Goal: Contribute content: Contribute content

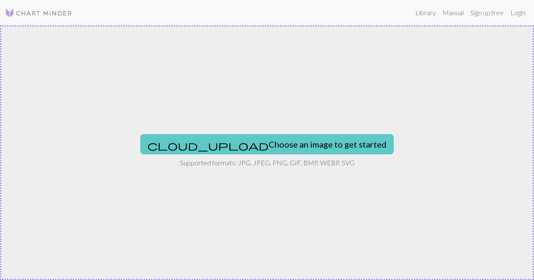
click at [238, 141] on button "cloud_upload Choose an image to get started" at bounding box center [267, 144] width 254 height 20
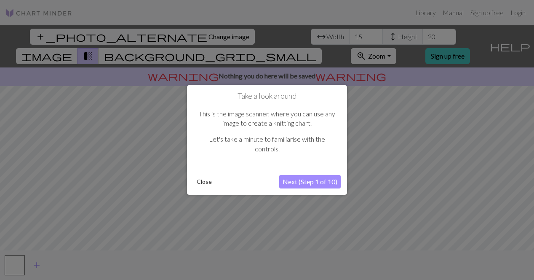
click at [308, 180] on button "Next (Step 1 of 10)" at bounding box center [310, 181] width 62 height 13
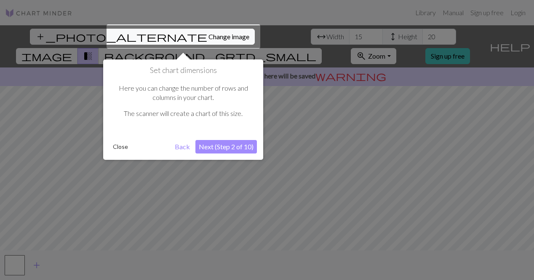
click at [235, 144] on button "Next (Step 2 of 10)" at bounding box center [226, 146] width 62 height 13
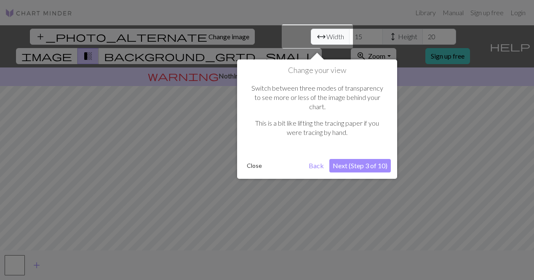
click at [364, 159] on button "Next (Step 3 of 10)" at bounding box center [360, 165] width 62 height 13
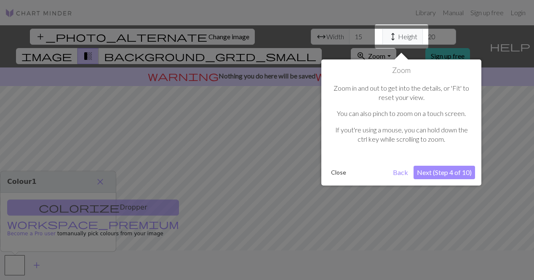
click at [424, 170] on button "Next (Step 4 of 10)" at bounding box center [445, 172] width 62 height 13
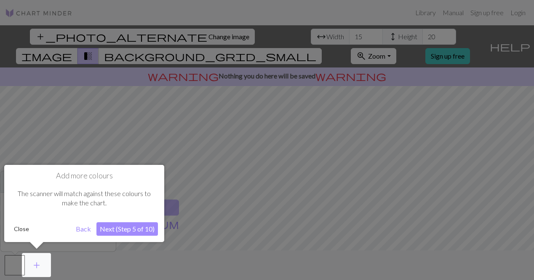
click at [127, 224] on button "Next (Step 5 of 10)" at bounding box center [127, 228] width 62 height 13
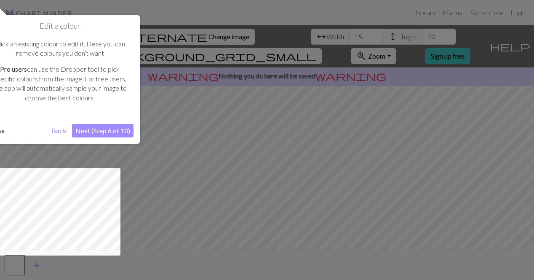
click at [109, 132] on button "Next (Step 6 of 10)" at bounding box center [103, 130] width 62 height 13
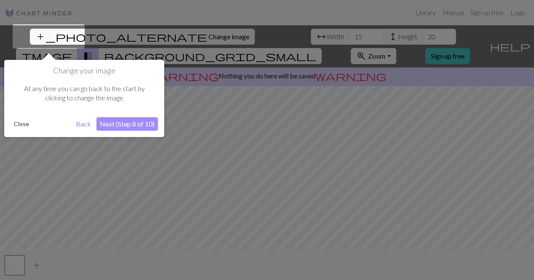
click at [110, 126] on button "Next (Step 8 of 10)" at bounding box center [127, 123] width 62 height 13
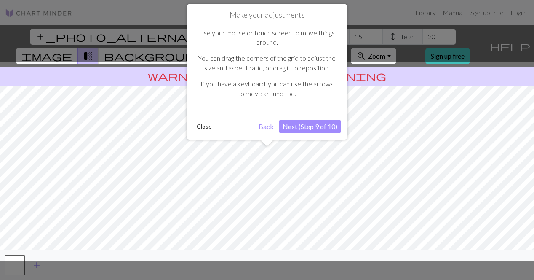
click at [309, 125] on button "Next (Step 9 of 10)" at bounding box center [310, 126] width 62 height 13
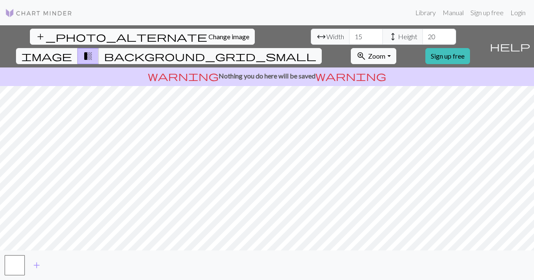
click at [209, 33] on span "Change image" at bounding box center [229, 36] width 41 height 8
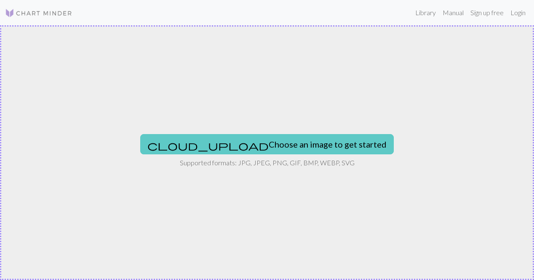
click at [241, 144] on button "cloud_upload Choose an image to get started" at bounding box center [267, 144] width 254 height 20
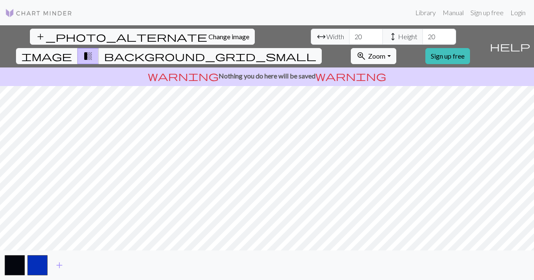
click at [316, 36] on span "arrow_range" at bounding box center [321, 37] width 10 height 12
click at [311, 35] on span "arrow_range Width" at bounding box center [330, 37] width 39 height 16
click at [349, 37] on input "20" at bounding box center [366, 37] width 34 height 16
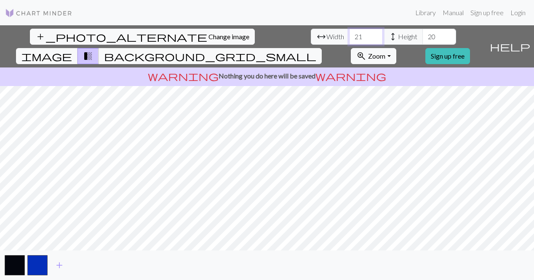
click at [349, 34] on input "21" at bounding box center [366, 37] width 34 height 16
click at [349, 34] on input "22" at bounding box center [366, 37] width 34 height 16
click at [349, 34] on input "23" at bounding box center [366, 37] width 34 height 16
click at [349, 34] on input "24" at bounding box center [366, 37] width 34 height 16
click at [349, 34] on input "25" at bounding box center [366, 37] width 34 height 16
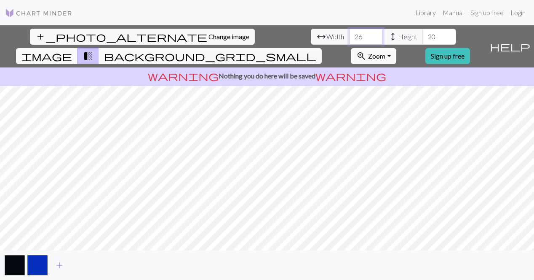
click at [349, 34] on input "26" at bounding box center [366, 37] width 34 height 16
click at [349, 34] on input "27" at bounding box center [366, 37] width 34 height 16
click at [349, 34] on input "28" at bounding box center [366, 37] width 34 height 16
click at [349, 34] on input "29" at bounding box center [366, 37] width 34 height 16
click at [349, 34] on input "30" at bounding box center [366, 37] width 34 height 16
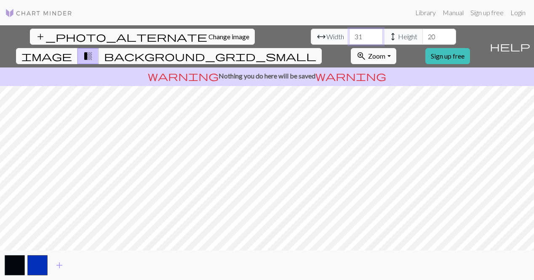
click at [349, 34] on input "31" at bounding box center [366, 37] width 34 height 16
click at [349, 34] on input "32" at bounding box center [366, 37] width 34 height 16
click at [349, 34] on input "33" at bounding box center [366, 37] width 34 height 16
click at [349, 34] on input "34" at bounding box center [366, 37] width 34 height 16
click at [349, 34] on input "35" at bounding box center [366, 37] width 34 height 16
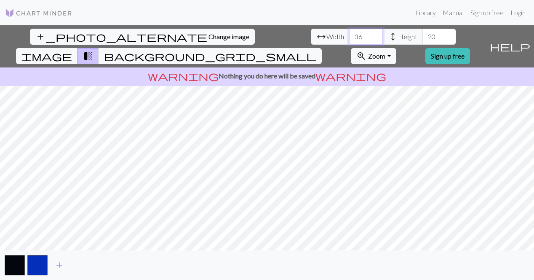
click at [349, 34] on input "36" at bounding box center [366, 37] width 34 height 16
click at [349, 34] on input "37" at bounding box center [366, 37] width 34 height 16
click at [349, 34] on input "38" at bounding box center [366, 37] width 34 height 16
click at [349, 34] on input "39" at bounding box center [366, 37] width 34 height 16
click at [349, 34] on input "40" at bounding box center [366, 37] width 34 height 16
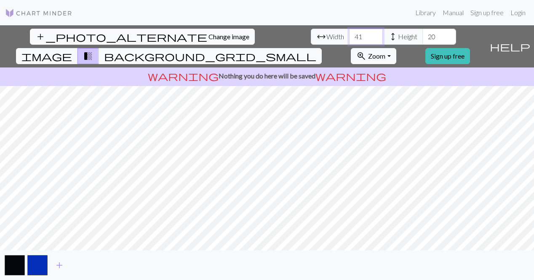
click at [349, 34] on input "41" at bounding box center [366, 37] width 34 height 16
click at [349, 34] on input "42" at bounding box center [366, 37] width 34 height 16
click at [349, 34] on input "43" at bounding box center [366, 37] width 34 height 16
click at [349, 34] on input "44" at bounding box center [366, 37] width 34 height 16
type input "45"
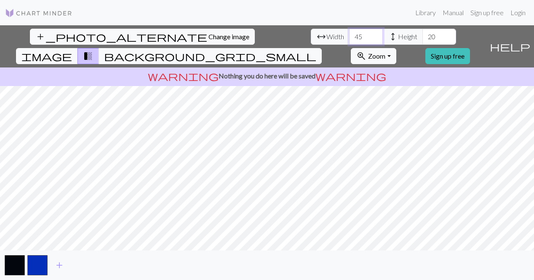
click at [349, 34] on input "45" at bounding box center [366, 37] width 34 height 16
click at [423, 34] on input "21" at bounding box center [440, 37] width 34 height 16
click at [423, 34] on input "22" at bounding box center [440, 37] width 34 height 16
click at [423, 34] on input "23" at bounding box center [440, 37] width 34 height 16
click at [423, 34] on input "24" at bounding box center [440, 37] width 34 height 16
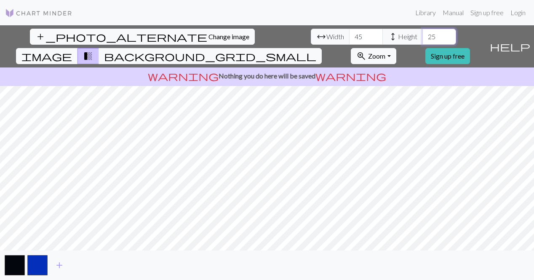
click at [423, 34] on input "25" at bounding box center [440, 37] width 34 height 16
click at [423, 34] on input "26" at bounding box center [440, 37] width 34 height 16
click at [423, 34] on input "27" at bounding box center [440, 37] width 34 height 16
click at [423, 34] on input "28" at bounding box center [440, 37] width 34 height 16
click at [423, 34] on input "29" at bounding box center [440, 37] width 34 height 16
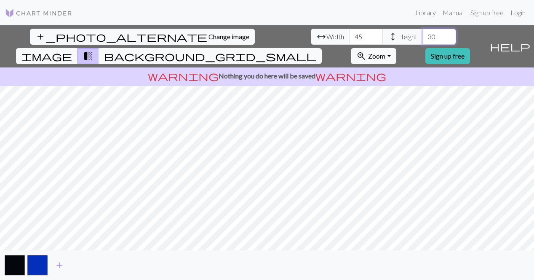
click at [423, 34] on input "30" at bounding box center [440, 37] width 34 height 16
click at [423, 34] on input "31" at bounding box center [440, 37] width 34 height 16
click at [423, 34] on input "32" at bounding box center [440, 37] width 34 height 16
click at [423, 34] on input "33" at bounding box center [440, 37] width 34 height 16
click at [423, 34] on input "34" at bounding box center [440, 37] width 34 height 16
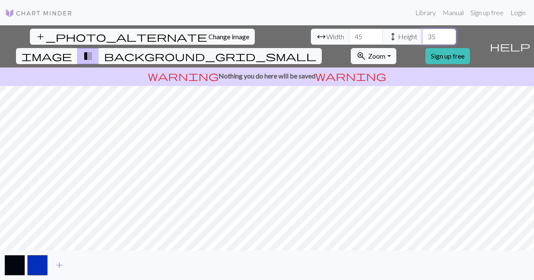
click at [423, 34] on input "35" at bounding box center [440, 37] width 34 height 16
click at [423, 34] on input "36" at bounding box center [440, 37] width 34 height 16
click at [423, 34] on input "37" at bounding box center [440, 37] width 34 height 16
click at [423, 34] on input "38" at bounding box center [440, 37] width 34 height 16
click at [423, 34] on input "39" at bounding box center [440, 37] width 34 height 16
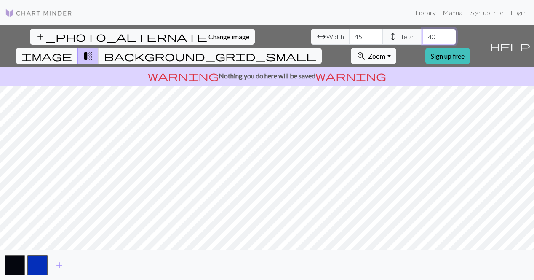
click at [423, 34] on input "40" at bounding box center [440, 37] width 34 height 16
click at [423, 34] on input "41" at bounding box center [440, 37] width 34 height 16
click at [423, 34] on input "42" at bounding box center [440, 37] width 34 height 16
click at [423, 34] on input "43" at bounding box center [440, 37] width 34 height 16
click at [423, 34] on input "44" at bounding box center [440, 37] width 34 height 16
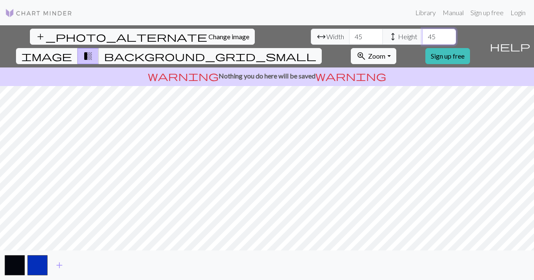
type input "45"
click at [423, 34] on input "45" at bounding box center [440, 37] width 34 height 16
click at [520, 8] on link "Login" at bounding box center [518, 12] width 22 height 17
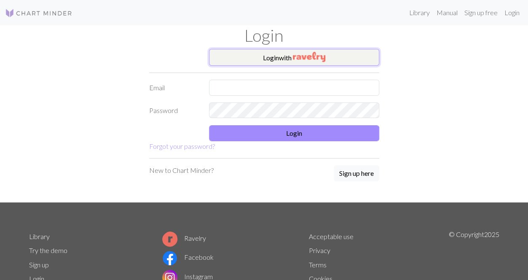
click at [295, 60] on img "button" at bounding box center [309, 57] width 32 height 10
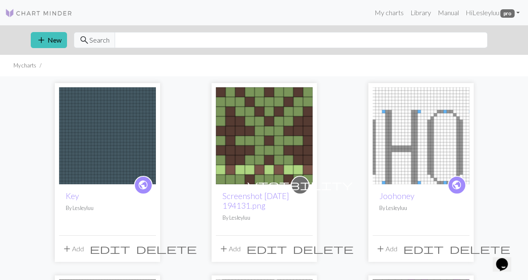
click at [99, 113] on img at bounding box center [107, 135] width 97 height 97
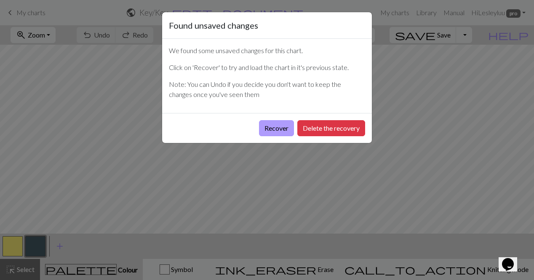
click at [275, 128] on button "Recover" at bounding box center [276, 128] width 35 height 16
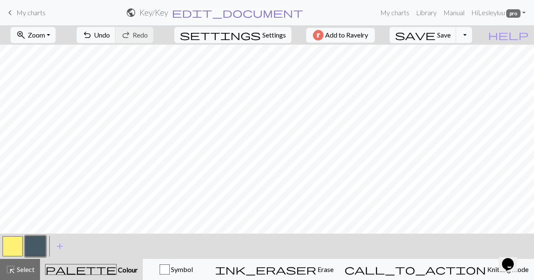
click at [238, 11] on span "edit_document" at bounding box center [237, 13] width 131 height 12
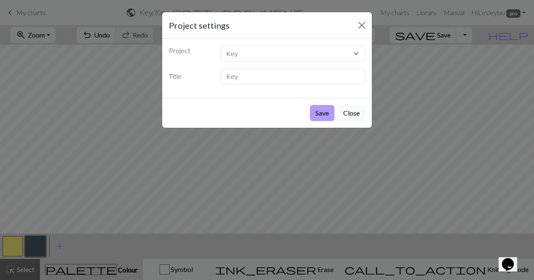
click at [320, 111] on button "Save" at bounding box center [322, 113] width 24 height 16
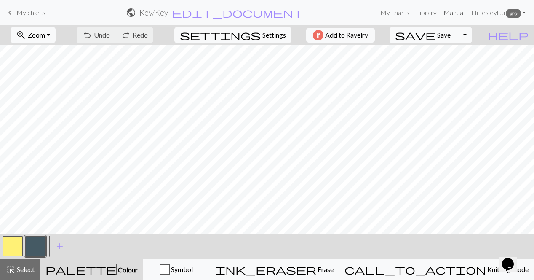
click at [457, 13] on link "Manual" at bounding box center [454, 12] width 28 height 17
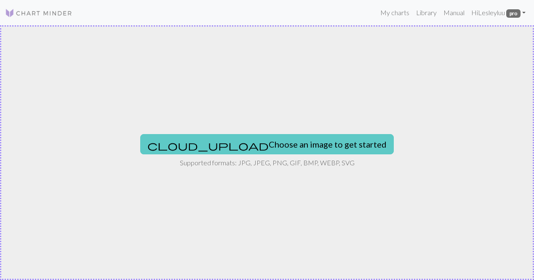
click at [236, 144] on button "cloud_upload Choose an image to get started" at bounding box center [267, 144] width 254 height 20
click at [241, 150] on button "cloud_upload Choose an image to get started" at bounding box center [267, 144] width 254 height 20
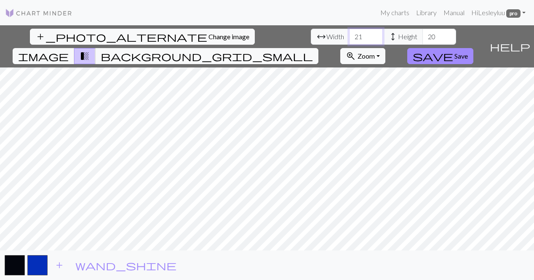
click at [349, 32] on input "21" at bounding box center [366, 37] width 34 height 16
click at [349, 32] on input "22" at bounding box center [366, 37] width 34 height 16
click at [349, 32] on input "23" at bounding box center [366, 37] width 34 height 16
click at [349, 32] on input "24" at bounding box center [366, 37] width 34 height 16
click at [349, 32] on input "25" at bounding box center [366, 37] width 34 height 16
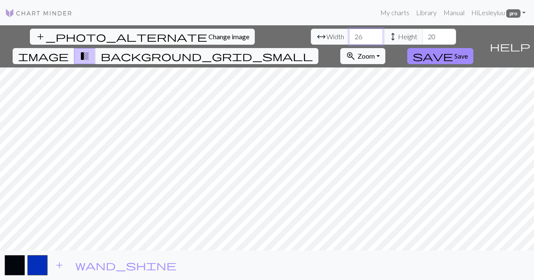
click at [349, 32] on input "26" at bounding box center [366, 37] width 34 height 16
click at [349, 32] on input "27" at bounding box center [366, 37] width 34 height 16
click at [349, 32] on input "28" at bounding box center [366, 37] width 34 height 16
click at [349, 32] on input "29" at bounding box center [366, 37] width 34 height 16
type input "30"
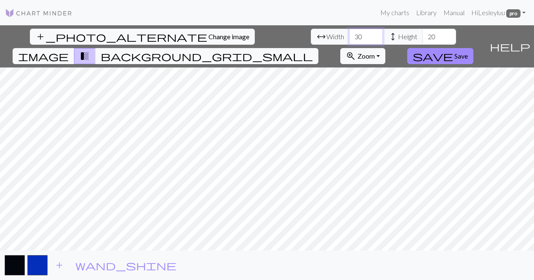
click at [349, 32] on input "30" at bounding box center [366, 37] width 34 height 16
click at [423, 34] on input "21" at bounding box center [440, 37] width 34 height 16
click at [423, 34] on input "22" at bounding box center [440, 37] width 34 height 16
click at [423, 34] on input "23" at bounding box center [440, 37] width 34 height 16
click at [423, 34] on input "24" at bounding box center [440, 37] width 34 height 16
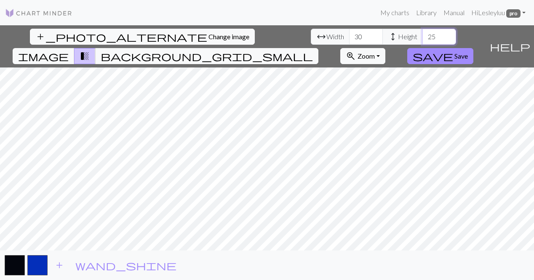
click at [423, 34] on input "25" at bounding box center [440, 37] width 34 height 16
click at [423, 34] on input "26" at bounding box center [440, 37] width 34 height 16
click at [423, 34] on input "27" at bounding box center [440, 37] width 34 height 16
click at [423, 34] on input "28" at bounding box center [440, 37] width 34 height 16
click at [423, 34] on input "29" at bounding box center [440, 37] width 34 height 16
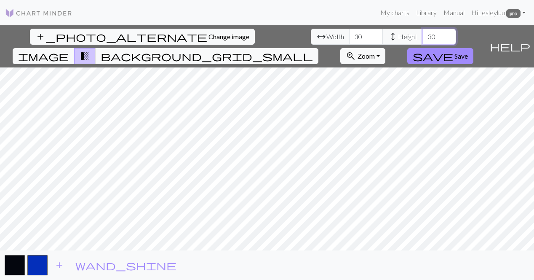
type input "30"
click at [423, 34] on input "30" at bounding box center [440, 37] width 34 height 16
click at [349, 33] on input "31" at bounding box center [366, 37] width 34 height 16
click at [349, 33] on input "32" at bounding box center [366, 37] width 34 height 16
click at [349, 33] on input "33" at bounding box center [366, 37] width 34 height 16
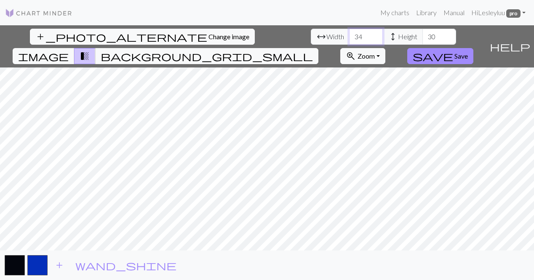
click at [349, 33] on input "34" at bounding box center [366, 37] width 34 height 16
click at [349, 33] on input "35" at bounding box center [366, 37] width 34 height 16
click at [349, 33] on input "36" at bounding box center [366, 37] width 34 height 16
click at [349, 33] on input "37" at bounding box center [366, 37] width 34 height 16
click at [349, 33] on input "38" at bounding box center [366, 37] width 34 height 16
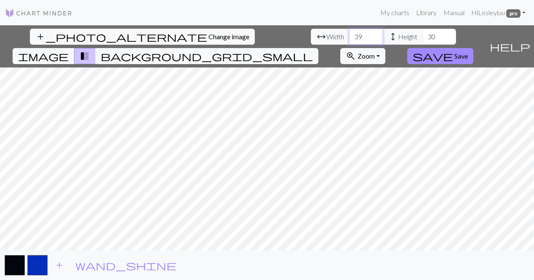
click at [349, 33] on input "39" at bounding box center [366, 37] width 34 height 16
click at [349, 33] on input "40" at bounding box center [366, 37] width 34 height 16
click at [349, 33] on input "41" at bounding box center [366, 37] width 34 height 16
click at [349, 35] on input "42" at bounding box center [366, 37] width 34 height 16
click at [349, 35] on input "43" at bounding box center [366, 37] width 34 height 16
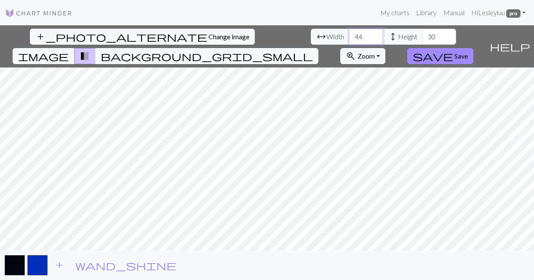
click at [349, 35] on input "44" at bounding box center [366, 37] width 34 height 16
type input "45"
click at [349, 35] on input "45" at bounding box center [366, 37] width 34 height 16
click at [423, 33] on input "31" at bounding box center [440, 37] width 34 height 16
click at [423, 33] on input "32" at bounding box center [440, 37] width 34 height 16
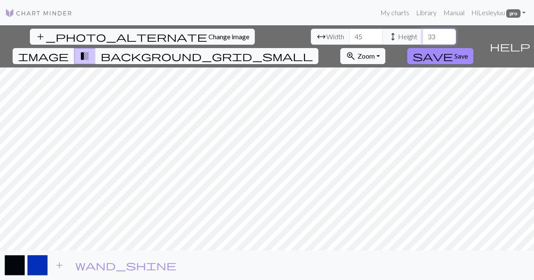
click at [423, 33] on input "33" at bounding box center [440, 37] width 34 height 16
click at [423, 33] on input "34" at bounding box center [440, 37] width 34 height 16
click at [423, 33] on input "35" at bounding box center [440, 37] width 34 height 16
click at [423, 33] on input "36" at bounding box center [440, 37] width 34 height 16
click at [423, 33] on input "37" at bounding box center [440, 37] width 34 height 16
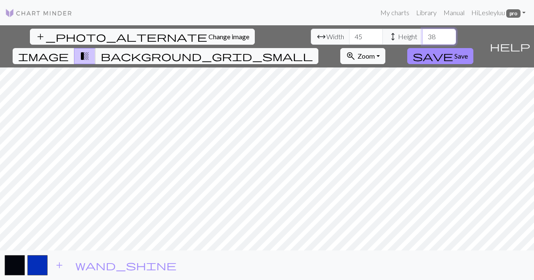
click at [423, 33] on input "38" at bounding box center [440, 37] width 34 height 16
click at [423, 33] on input "39" at bounding box center [440, 37] width 34 height 16
click at [423, 33] on input "40" at bounding box center [440, 37] width 34 height 16
click at [423, 33] on input "41" at bounding box center [440, 37] width 34 height 16
click at [423, 33] on input "42" at bounding box center [440, 37] width 34 height 16
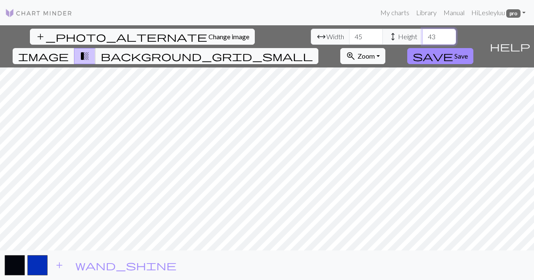
click at [423, 33] on input "43" at bounding box center [440, 37] width 34 height 16
click at [423, 33] on input "44" at bounding box center [440, 37] width 34 height 16
type input "45"
click at [423, 33] on input "45" at bounding box center [440, 37] width 34 height 16
click at [209, 37] on span "Change image" at bounding box center [229, 36] width 41 height 8
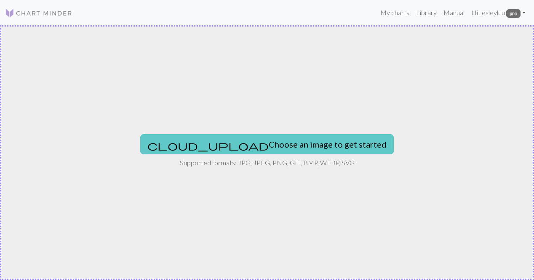
click at [232, 144] on button "cloud_upload Choose an image to get started" at bounding box center [267, 144] width 254 height 20
click at [243, 144] on button "cloud_upload Choose an image to get started" at bounding box center [267, 144] width 254 height 20
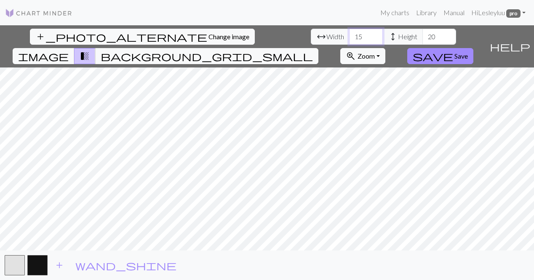
click at [349, 33] on input "15" at bounding box center [366, 37] width 34 height 16
click at [349, 33] on input "16" at bounding box center [366, 37] width 34 height 16
click at [349, 33] on input "17" at bounding box center [366, 37] width 34 height 16
click at [349, 33] on input "18" at bounding box center [366, 37] width 34 height 16
click at [349, 33] on input "19" at bounding box center [366, 37] width 34 height 16
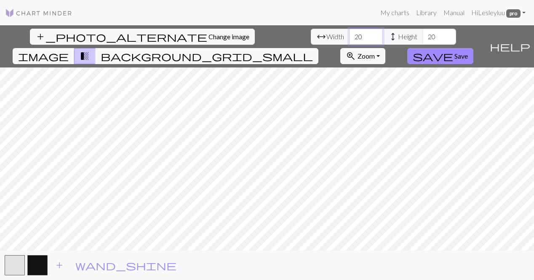
click at [349, 33] on input "20" at bounding box center [366, 37] width 34 height 16
click at [349, 33] on input "21" at bounding box center [366, 37] width 34 height 16
click at [349, 33] on input "22" at bounding box center [366, 37] width 34 height 16
click at [349, 33] on input "23" at bounding box center [366, 37] width 34 height 16
click at [349, 33] on input "24" at bounding box center [366, 37] width 34 height 16
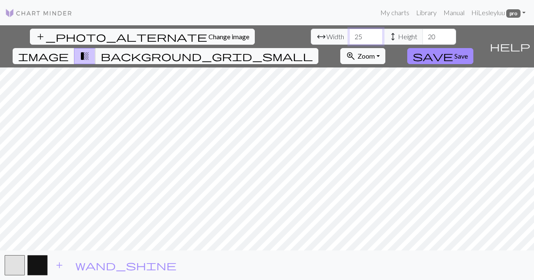
click at [349, 33] on input "25" at bounding box center [366, 37] width 34 height 16
click at [349, 33] on input "26" at bounding box center [366, 37] width 34 height 16
click at [349, 33] on input "27" at bounding box center [366, 37] width 34 height 16
click at [349, 33] on input "28" at bounding box center [366, 37] width 34 height 16
click at [349, 33] on input "29" at bounding box center [366, 37] width 34 height 16
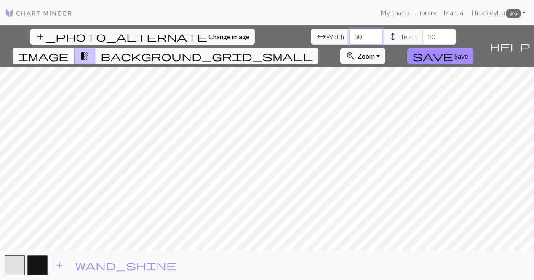
click at [349, 33] on input "30" at bounding box center [366, 37] width 34 height 16
click at [349, 33] on input "31" at bounding box center [366, 37] width 34 height 16
click at [349, 33] on input "32" at bounding box center [366, 37] width 34 height 16
click at [349, 33] on input "33" at bounding box center [366, 37] width 34 height 16
click at [349, 33] on input "34" at bounding box center [366, 37] width 34 height 16
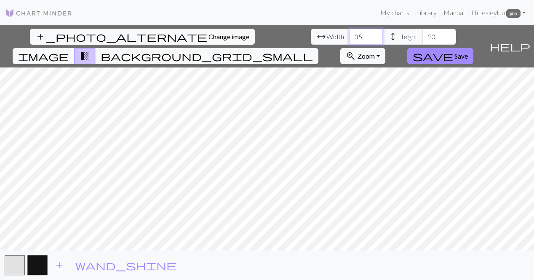
click at [349, 33] on input "35" at bounding box center [366, 37] width 34 height 16
click at [349, 33] on input "36" at bounding box center [366, 37] width 34 height 16
click at [349, 33] on input "37" at bounding box center [366, 37] width 34 height 16
click at [349, 33] on input "38" at bounding box center [366, 37] width 34 height 16
click at [349, 33] on input "39" at bounding box center [366, 37] width 34 height 16
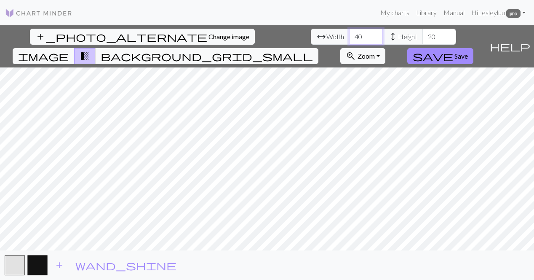
click at [349, 33] on input "40" at bounding box center [366, 37] width 34 height 16
type input "41"
click at [349, 33] on input "41" at bounding box center [366, 37] width 34 height 16
click at [423, 32] on input "21" at bounding box center [440, 37] width 34 height 16
click at [423, 32] on input "22" at bounding box center [440, 37] width 34 height 16
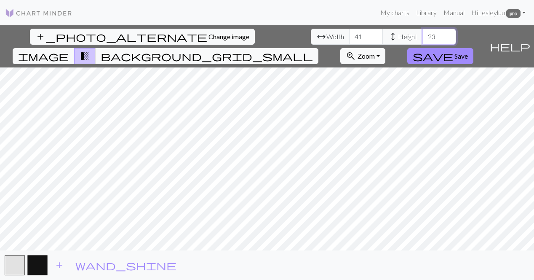
click at [423, 32] on input "23" at bounding box center [440, 37] width 34 height 16
click at [423, 32] on input "24" at bounding box center [440, 37] width 34 height 16
click at [423, 32] on input "25" at bounding box center [440, 37] width 34 height 16
click at [423, 32] on input "26" at bounding box center [440, 37] width 34 height 16
click at [423, 32] on input "27" at bounding box center [440, 37] width 34 height 16
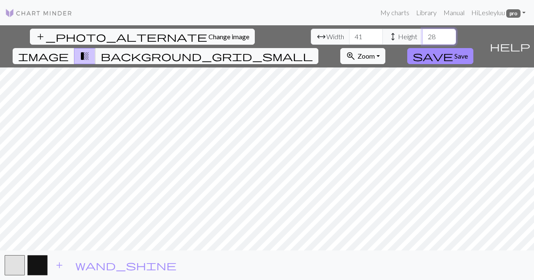
click at [423, 32] on input "28" at bounding box center [440, 37] width 34 height 16
click at [423, 32] on input "29" at bounding box center [440, 37] width 34 height 16
click at [423, 32] on input "30" at bounding box center [440, 37] width 34 height 16
click at [423, 32] on input "31" at bounding box center [440, 37] width 34 height 16
click at [423, 32] on input "32" at bounding box center [440, 37] width 34 height 16
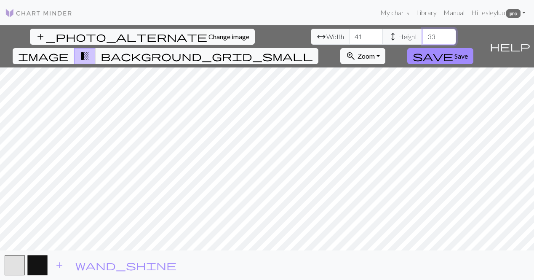
click at [423, 32] on input "33" at bounding box center [440, 37] width 34 height 16
click at [423, 32] on input "34" at bounding box center [440, 37] width 34 height 16
click at [423, 32] on input "35" at bounding box center [440, 37] width 34 height 16
click at [423, 32] on input "36" at bounding box center [440, 37] width 34 height 16
click at [423, 32] on input "37" at bounding box center [440, 37] width 34 height 16
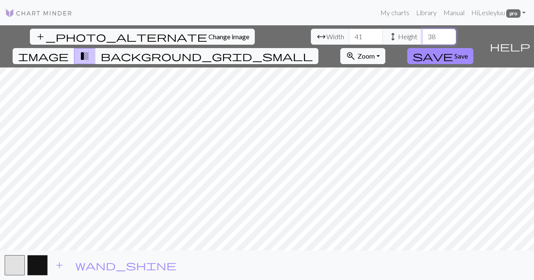
click at [423, 32] on input "38" at bounding box center [440, 37] width 34 height 16
click at [423, 32] on input "39" at bounding box center [440, 37] width 34 height 16
click at [423, 32] on input "40" at bounding box center [440, 37] width 34 height 16
click at [423, 32] on input "41" at bounding box center [440, 37] width 34 height 16
click at [423, 32] on input "42" at bounding box center [440, 37] width 34 height 16
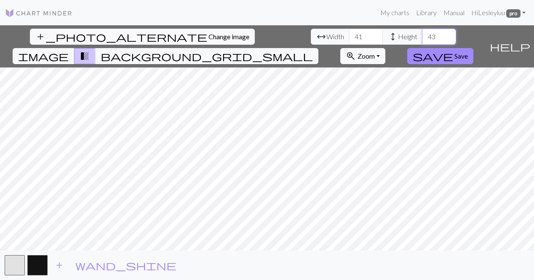
click at [423, 32] on input "43" at bounding box center [440, 37] width 34 height 16
click at [423, 37] on input "44" at bounding box center [440, 37] width 34 height 16
click at [423, 34] on input "45" at bounding box center [440, 37] width 34 height 16
click at [423, 34] on input "46" at bounding box center [440, 37] width 34 height 16
click at [423, 34] on input "47" at bounding box center [440, 37] width 34 height 16
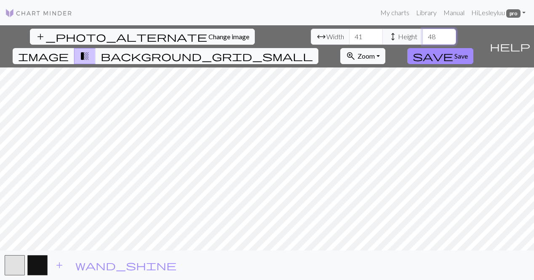
click at [423, 34] on input "48" at bounding box center [440, 37] width 34 height 16
click at [423, 34] on input "49" at bounding box center [440, 37] width 34 height 16
click at [423, 34] on input "50" at bounding box center [440, 37] width 34 height 16
click at [423, 34] on input "51" at bounding box center [440, 37] width 34 height 16
click at [423, 34] on input "52" at bounding box center [440, 37] width 34 height 16
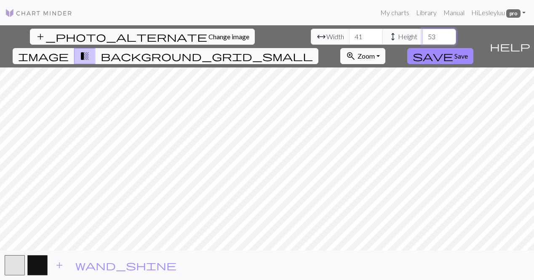
click at [423, 34] on input "53" at bounding box center [440, 37] width 34 height 16
click at [423, 34] on input "54" at bounding box center [440, 37] width 34 height 16
click at [423, 34] on input "55" at bounding box center [440, 37] width 34 height 16
click at [423, 34] on input "56" at bounding box center [440, 37] width 34 height 16
click at [423, 34] on input "57" at bounding box center [440, 37] width 34 height 16
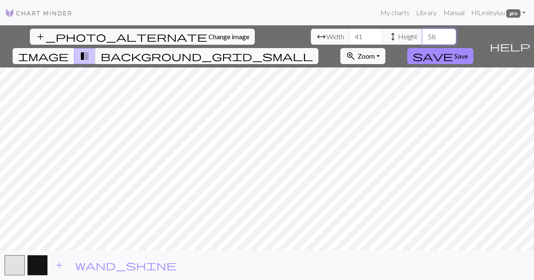
click at [423, 34] on input "58" at bounding box center [440, 37] width 34 height 16
click at [423, 34] on input "59" at bounding box center [440, 37] width 34 height 16
click at [423, 34] on input "60" at bounding box center [440, 37] width 34 height 16
click at [423, 34] on input "61" at bounding box center [440, 37] width 34 height 16
click at [423, 34] on input "62" at bounding box center [440, 37] width 34 height 16
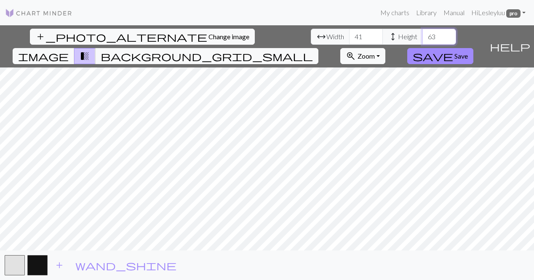
click at [423, 34] on input "63" at bounding box center [440, 37] width 34 height 16
click at [423, 34] on input "64" at bounding box center [440, 37] width 34 height 16
type input "65"
click at [423, 34] on input "65" at bounding box center [440, 37] width 34 height 16
click at [349, 33] on input "42" at bounding box center [366, 37] width 34 height 16
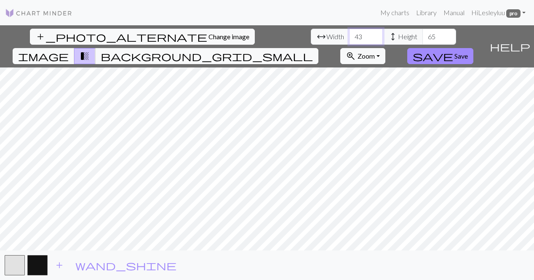
click at [349, 33] on input "43" at bounding box center [366, 37] width 34 height 16
click at [349, 33] on input "44" at bounding box center [366, 37] width 34 height 16
click at [349, 33] on input "45" at bounding box center [366, 37] width 34 height 16
click at [349, 33] on input "46" at bounding box center [366, 37] width 34 height 16
click at [349, 33] on input "47" at bounding box center [366, 37] width 34 height 16
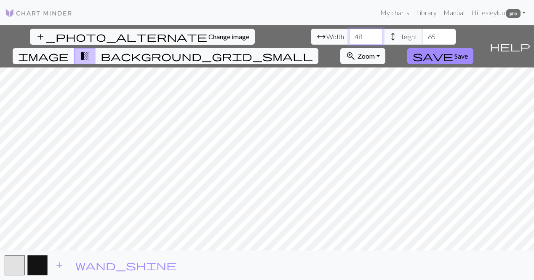
click at [349, 33] on input "48" at bounding box center [366, 37] width 34 height 16
click at [349, 33] on input "49" at bounding box center [366, 37] width 34 height 16
click at [349, 33] on input "50" at bounding box center [366, 37] width 34 height 16
click at [349, 33] on input "51" at bounding box center [366, 37] width 34 height 16
click at [349, 33] on input "52" at bounding box center [366, 37] width 34 height 16
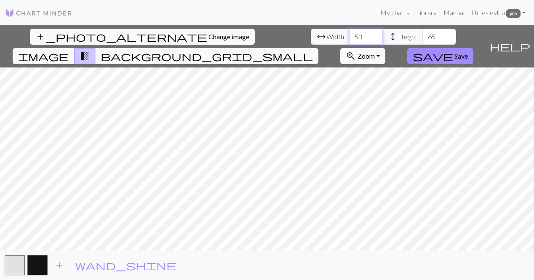
click at [349, 33] on input "53" at bounding box center [366, 37] width 34 height 16
click at [349, 33] on input "54" at bounding box center [366, 37] width 34 height 16
click at [349, 33] on input "55" at bounding box center [366, 37] width 34 height 16
click at [349, 33] on input "56" at bounding box center [366, 37] width 34 height 16
click at [349, 33] on input "57" at bounding box center [366, 37] width 34 height 16
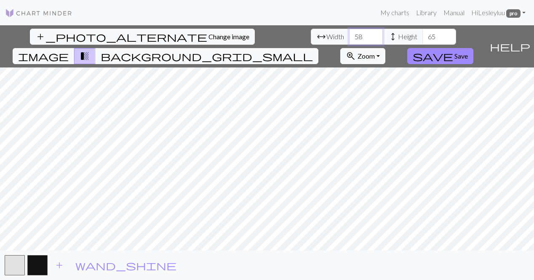
click at [349, 33] on input "58" at bounding box center [366, 37] width 34 height 16
click at [349, 33] on input "59" at bounding box center [366, 37] width 34 height 16
click at [349, 33] on input "60" at bounding box center [366, 37] width 34 height 16
click at [349, 33] on input "61" at bounding box center [366, 37] width 34 height 16
click at [349, 33] on input "62" at bounding box center [366, 37] width 34 height 16
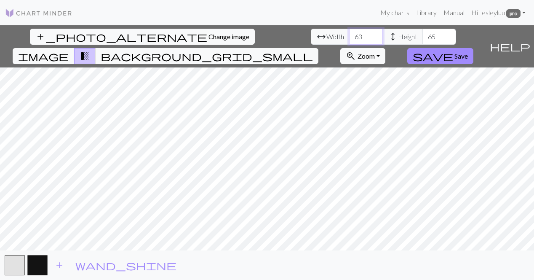
click at [349, 33] on input "63" at bounding box center [366, 37] width 34 height 16
click at [349, 33] on input "64" at bounding box center [366, 37] width 34 height 16
click at [349, 33] on input "65" at bounding box center [366, 37] width 34 height 16
click at [349, 33] on input "66" at bounding box center [366, 37] width 34 height 16
click at [349, 33] on input "67" at bounding box center [366, 37] width 34 height 16
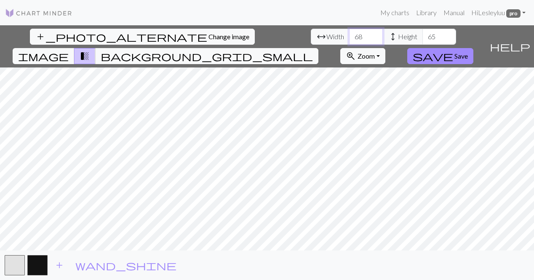
click at [349, 33] on input "68" at bounding box center [366, 37] width 34 height 16
click at [349, 33] on input "69" at bounding box center [366, 37] width 34 height 16
click at [349, 33] on input "70" at bounding box center [366, 37] width 34 height 16
click at [349, 33] on input "71" at bounding box center [366, 37] width 34 height 16
click at [349, 33] on input "72" at bounding box center [366, 37] width 34 height 16
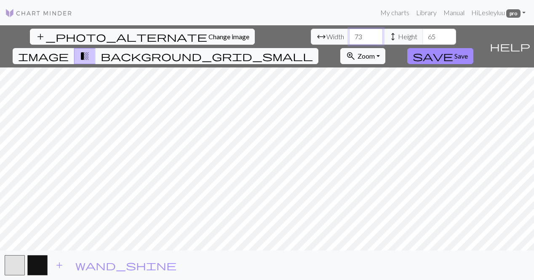
click at [349, 33] on input "73" at bounding box center [366, 37] width 34 height 16
click at [349, 33] on input "74" at bounding box center [366, 37] width 34 height 16
click at [349, 33] on input "75" at bounding box center [366, 37] width 34 height 16
click at [349, 33] on input "76" at bounding box center [366, 37] width 34 height 16
click at [349, 33] on input "77" at bounding box center [366, 37] width 34 height 16
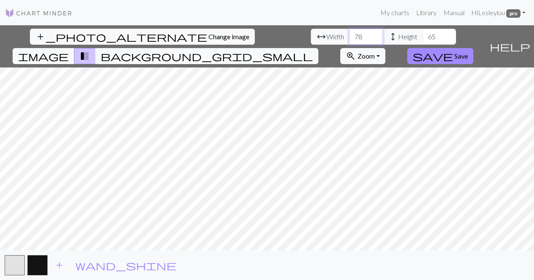
click at [349, 33] on input "78" at bounding box center [366, 37] width 34 height 16
click at [349, 33] on input "79" at bounding box center [366, 37] width 34 height 16
click at [349, 33] on input "80" at bounding box center [366, 37] width 34 height 16
click at [349, 33] on input "81" at bounding box center [366, 37] width 34 height 16
click at [349, 33] on input "82" at bounding box center [366, 37] width 34 height 16
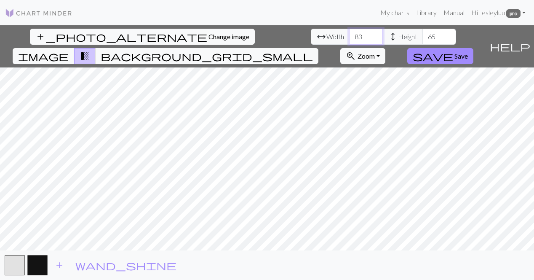
click at [349, 33] on input "83" at bounding box center [366, 37] width 34 height 16
click at [349, 33] on input "84" at bounding box center [366, 37] width 34 height 16
click at [349, 33] on input "85" at bounding box center [366, 37] width 34 height 16
click at [349, 33] on input "86" at bounding box center [366, 37] width 34 height 16
click at [349, 33] on input "87" at bounding box center [366, 37] width 34 height 16
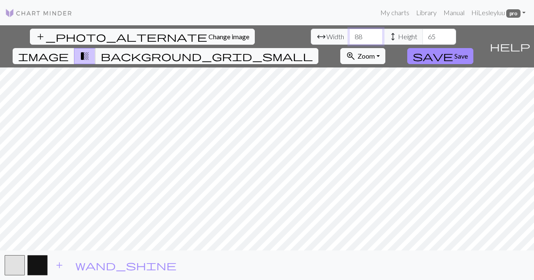
click at [349, 33] on input "88" at bounding box center [366, 37] width 34 height 16
click at [349, 33] on input "89" at bounding box center [366, 37] width 34 height 16
click at [349, 33] on input "90" at bounding box center [366, 37] width 34 height 16
click at [349, 33] on input "91" at bounding box center [366, 37] width 34 height 16
click at [349, 33] on input "92" at bounding box center [366, 37] width 34 height 16
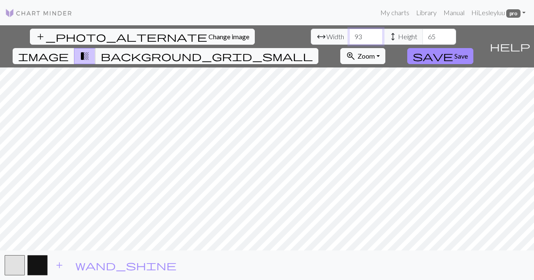
click at [349, 33] on input "93" at bounding box center [366, 37] width 34 height 16
click at [349, 33] on input "94" at bounding box center [366, 37] width 34 height 16
click at [349, 33] on input "95" at bounding box center [366, 37] width 34 height 16
click at [349, 33] on input "96" at bounding box center [366, 37] width 34 height 16
click at [349, 33] on input "97" at bounding box center [366, 37] width 34 height 16
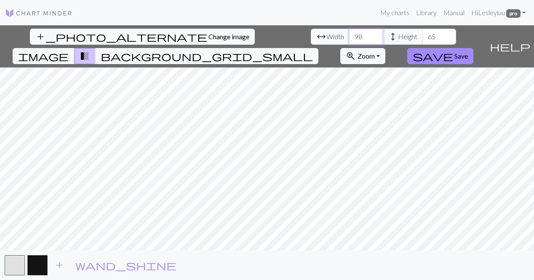
click at [349, 33] on input "98" at bounding box center [366, 37] width 34 height 16
click at [349, 33] on input "99" at bounding box center [366, 37] width 34 height 16
click at [349, 33] on input "100" at bounding box center [366, 37] width 34 height 16
click at [349, 33] on input "101" at bounding box center [366, 37] width 34 height 16
click at [349, 33] on input "102" at bounding box center [366, 37] width 34 height 16
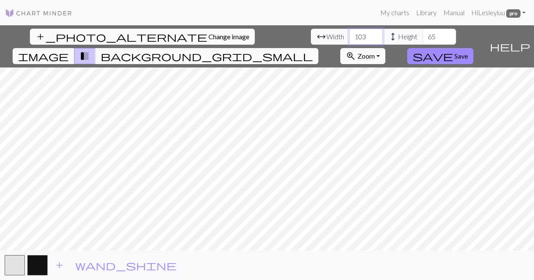
click at [349, 33] on input "103" at bounding box center [366, 37] width 34 height 16
click at [349, 33] on input "104" at bounding box center [366, 37] width 34 height 16
click at [349, 33] on input "105" at bounding box center [366, 37] width 34 height 16
click at [349, 33] on input "106" at bounding box center [366, 37] width 34 height 16
click at [349, 33] on input "107" at bounding box center [366, 37] width 34 height 16
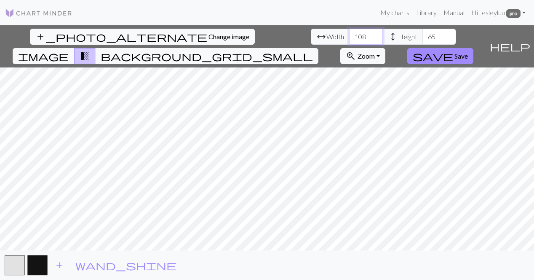
click at [349, 33] on input "108" at bounding box center [366, 37] width 34 height 16
click at [349, 33] on input "109" at bounding box center [366, 37] width 34 height 16
click at [349, 34] on input "110" at bounding box center [366, 37] width 34 height 16
click at [349, 34] on input "111" at bounding box center [366, 37] width 34 height 16
click at [349, 34] on input "112" at bounding box center [366, 37] width 34 height 16
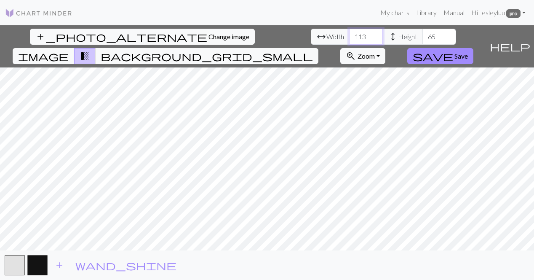
click at [349, 34] on input "113" at bounding box center [366, 37] width 34 height 16
click at [349, 34] on input "114" at bounding box center [366, 37] width 34 height 16
click at [349, 34] on input "115" at bounding box center [366, 37] width 34 height 16
type input "116"
click at [349, 34] on input "116" at bounding box center [366, 37] width 34 height 16
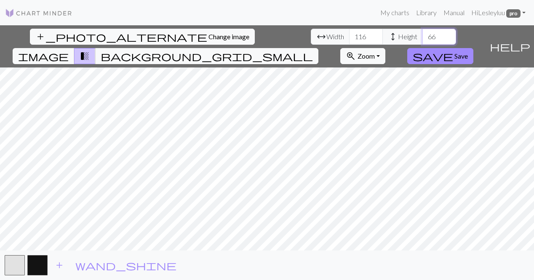
click at [423, 32] on input "66" at bounding box center [440, 37] width 34 height 16
click at [423, 32] on input "67" at bounding box center [440, 37] width 34 height 16
click at [423, 32] on input "68" at bounding box center [440, 37] width 34 height 16
click at [423, 32] on input "69" at bounding box center [440, 37] width 34 height 16
click at [423, 35] on input "70" at bounding box center [440, 37] width 34 height 16
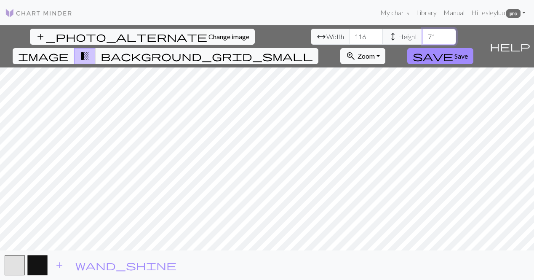
click at [423, 35] on input "71" at bounding box center [440, 37] width 34 height 16
click at [423, 35] on input "72" at bounding box center [440, 37] width 34 height 16
click at [423, 35] on input "73" at bounding box center [440, 37] width 34 height 16
click at [423, 35] on input "74" at bounding box center [440, 37] width 34 height 16
click at [423, 35] on input "75" at bounding box center [440, 37] width 34 height 16
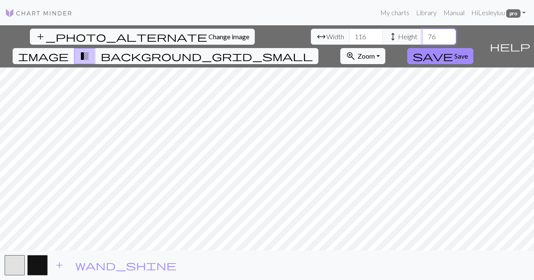
click at [423, 35] on input "76" at bounding box center [440, 37] width 34 height 16
click at [423, 35] on input "77" at bounding box center [440, 37] width 34 height 16
click at [423, 35] on input "78" at bounding box center [440, 37] width 34 height 16
click at [423, 35] on input "79" at bounding box center [440, 37] width 34 height 16
click at [423, 35] on input "80" at bounding box center [440, 37] width 34 height 16
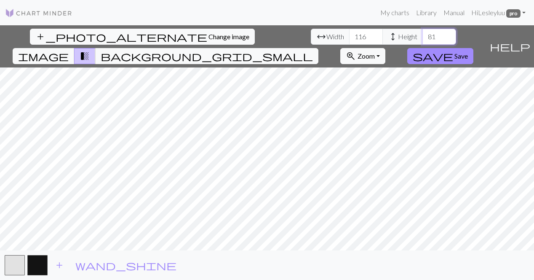
click at [423, 35] on input "81" at bounding box center [440, 37] width 34 height 16
click at [423, 35] on input "82" at bounding box center [440, 37] width 34 height 16
click at [423, 35] on input "83" at bounding box center [440, 37] width 34 height 16
click at [423, 35] on input "84" at bounding box center [440, 37] width 34 height 16
click at [423, 35] on input "85" at bounding box center [440, 37] width 34 height 16
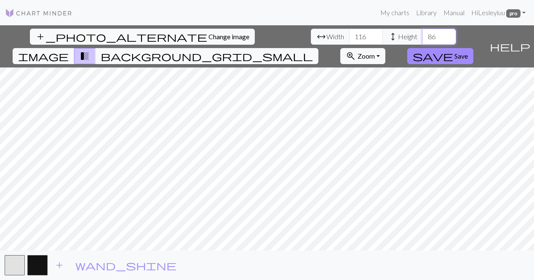
click at [423, 35] on input "86" at bounding box center [440, 37] width 34 height 16
click at [423, 35] on input "87" at bounding box center [440, 37] width 34 height 16
click at [423, 35] on input "88" at bounding box center [440, 37] width 34 height 16
click at [423, 35] on input "89" at bounding box center [440, 37] width 34 height 16
click at [423, 35] on input "90" at bounding box center [440, 37] width 34 height 16
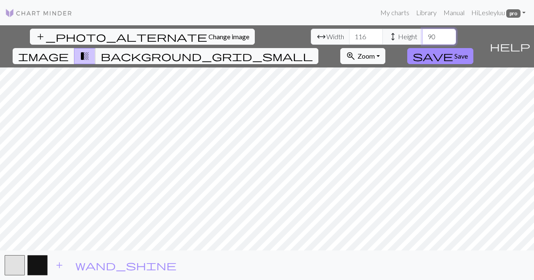
click at [423, 35] on input "91" at bounding box center [440, 37] width 34 height 16
click at [423, 35] on input "92" at bounding box center [440, 37] width 34 height 16
click at [423, 35] on input "93" at bounding box center [440, 37] width 34 height 16
click at [423, 35] on input "94" at bounding box center [440, 37] width 34 height 16
click at [423, 35] on input "95" at bounding box center [440, 37] width 34 height 16
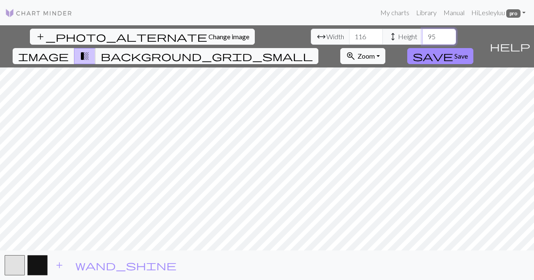
click at [423, 35] on input "96" at bounding box center [440, 37] width 34 height 16
click at [423, 35] on input "97" at bounding box center [440, 37] width 34 height 16
click at [423, 35] on input "98" at bounding box center [440, 37] width 34 height 16
click at [423, 35] on input "99" at bounding box center [440, 37] width 34 height 16
click at [423, 35] on input "100" at bounding box center [440, 37] width 34 height 16
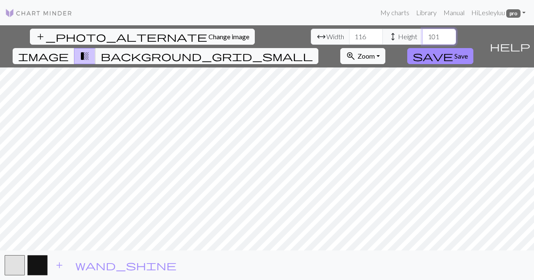
click at [423, 35] on input "101" at bounding box center [440, 37] width 34 height 16
click at [423, 35] on input "102" at bounding box center [440, 37] width 34 height 16
type input "103"
click at [423, 35] on input "103" at bounding box center [440, 37] width 34 height 16
click at [79, 265] on span "wand_shine" at bounding box center [125, 265] width 101 height 12
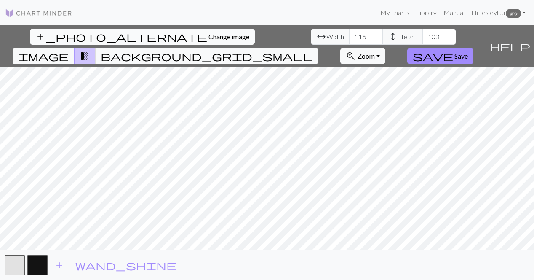
click at [209, 38] on span "Change image" at bounding box center [229, 36] width 41 height 8
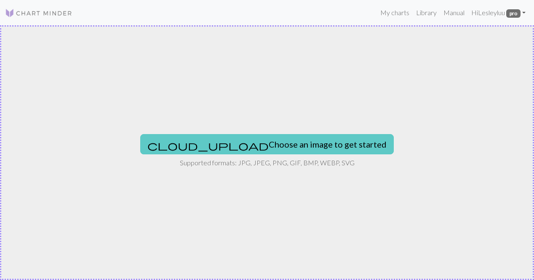
click at [243, 141] on button "cloud_upload Choose an image to get started" at bounding box center [267, 144] width 254 height 20
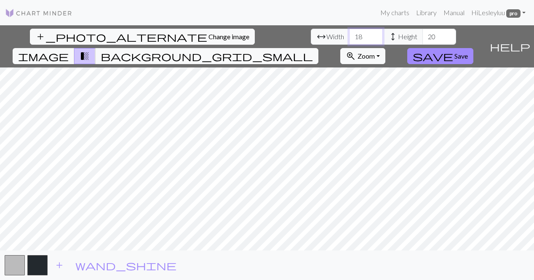
click at [349, 33] on input "18" at bounding box center [366, 37] width 34 height 16
click at [349, 33] on input "19" at bounding box center [366, 37] width 34 height 16
click at [349, 33] on input "20" at bounding box center [366, 37] width 34 height 16
click at [349, 33] on input "21" at bounding box center [366, 37] width 34 height 16
click at [349, 33] on input "22" at bounding box center [366, 37] width 34 height 16
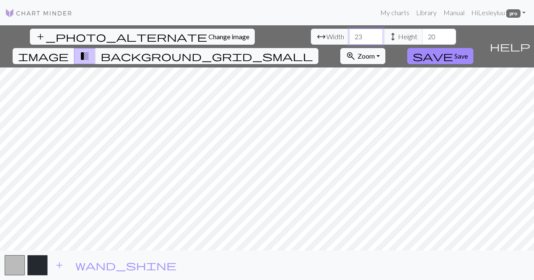
click at [349, 33] on input "23" at bounding box center [366, 37] width 34 height 16
click at [349, 33] on input "24" at bounding box center [366, 37] width 34 height 16
click at [349, 33] on input "25" at bounding box center [366, 37] width 34 height 16
click at [349, 33] on input "26" at bounding box center [366, 37] width 34 height 16
click at [349, 33] on input "27" at bounding box center [366, 37] width 34 height 16
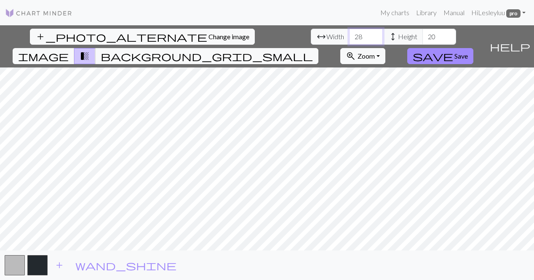
click at [349, 33] on input "28" at bounding box center [366, 37] width 34 height 16
click at [349, 33] on input "29" at bounding box center [366, 37] width 34 height 16
click at [349, 33] on input "30" at bounding box center [366, 37] width 34 height 16
type input "31"
click at [349, 33] on input "31" at bounding box center [366, 37] width 34 height 16
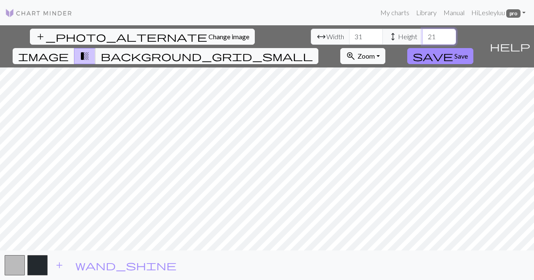
click at [423, 34] on input "21" at bounding box center [440, 37] width 34 height 16
click at [423, 34] on input "22" at bounding box center [440, 37] width 34 height 16
click at [423, 34] on input "23" at bounding box center [440, 37] width 34 height 16
click at [423, 34] on input "24" at bounding box center [440, 37] width 34 height 16
click at [423, 34] on input "25" at bounding box center [440, 37] width 34 height 16
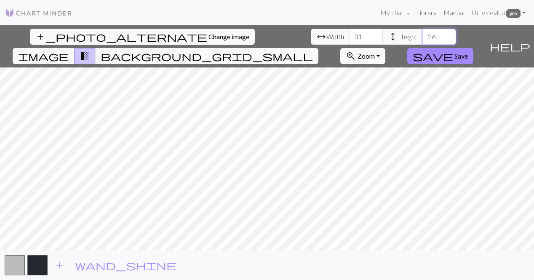
click at [423, 34] on input "26" at bounding box center [440, 37] width 34 height 16
click at [423, 34] on input "27" at bounding box center [440, 37] width 34 height 16
click at [423, 34] on input "28" at bounding box center [440, 37] width 34 height 16
click at [423, 34] on input "29" at bounding box center [440, 37] width 34 height 16
click at [423, 34] on input "30" at bounding box center [440, 37] width 34 height 16
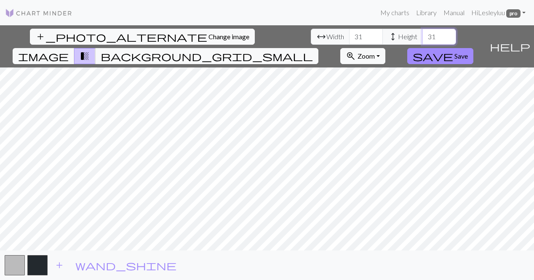
click at [423, 34] on input "31" at bounding box center [440, 37] width 34 height 16
click at [423, 34] on input "32" at bounding box center [440, 37] width 34 height 16
click at [423, 34] on input "33" at bounding box center [440, 37] width 34 height 16
click at [423, 34] on input "34" at bounding box center [440, 37] width 34 height 16
click at [423, 34] on input "35" at bounding box center [440, 37] width 34 height 16
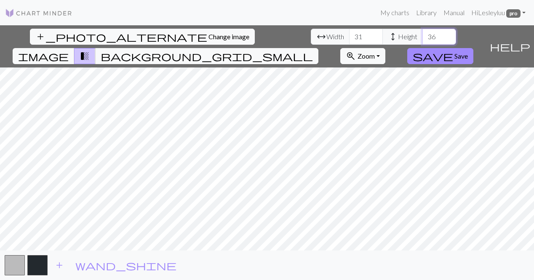
click at [423, 34] on input "36" at bounding box center [440, 37] width 34 height 16
click at [423, 34] on input "37" at bounding box center [440, 37] width 34 height 16
click at [423, 34] on input "38" at bounding box center [440, 37] width 34 height 16
click at [423, 34] on input "39" at bounding box center [440, 37] width 34 height 16
click at [423, 34] on input "40" at bounding box center [440, 37] width 34 height 16
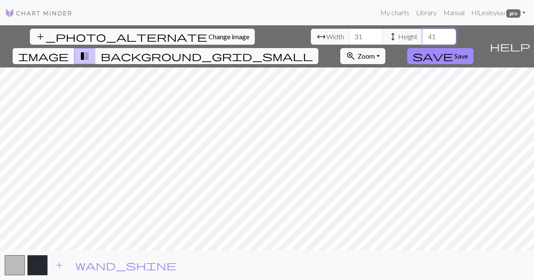
type input "41"
click at [423, 34] on input "41" at bounding box center [440, 37] width 34 height 16
click at [349, 33] on input "32" at bounding box center [366, 37] width 34 height 16
click at [349, 33] on input "33" at bounding box center [366, 37] width 34 height 16
click at [349, 33] on input "34" at bounding box center [366, 37] width 34 height 16
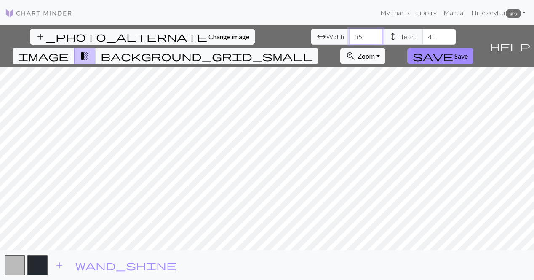
click at [349, 33] on input "35" at bounding box center [366, 37] width 34 height 16
click at [349, 33] on input "36" at bounding box center [366, 37] width 34 height 16
click at [349, 33] on input "37" at bounding box center [366, 37] width 34 height 16
click at [349, 33] on input "38" at bounding box center [366, 37] width 34 height 16
click at [349, 33] on input "39" at bounding box center [366, 37] width 34 height 16
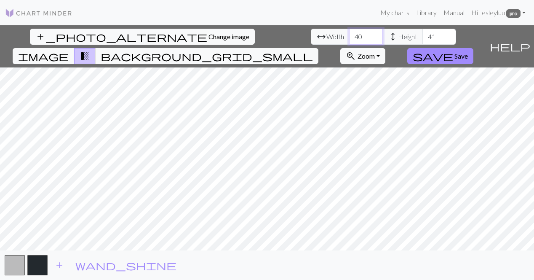
click at [349, 33] on input "40" at bounding box center [366, 37] width 34 height 16
click at [349, 33] on input "41" at bounding box center [366, 37] width 34 height 16
click at [349, 33] on input "42" at bounding box center [366, 37] width 34 height 16
click at [349, 33] on input "43" at bounding box center [366, 37] width 34 height 16
type input "44"
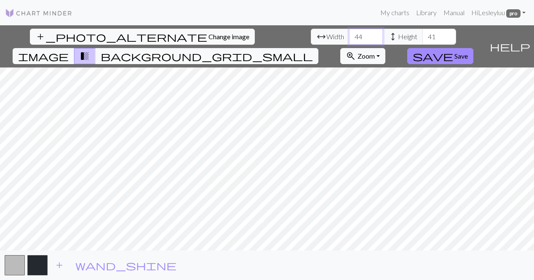
click at [349, 33] on input "44" at bounding box center [366, 37] width 34 height 16
click at [423, 33] on input "42" at bounding box center [440, 37] width 34 height 16
click at [423, 33] on input "43" at bounding box center [440, 37] width 34 height 16
click at [423, 33] on input "44" at bounding box center [440, 37] width 34 height 16
click at [423, 33] on input "45" at bounding box center [440, 37] width 34 height 16
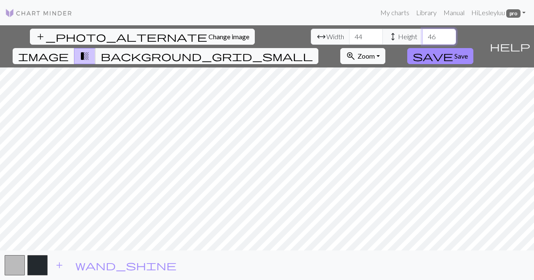
click at [423, 33] on input "46" at bounding box center [440, 37] width 34 height 16
click at [423, 33] on input "47" at bounding box center [440, 37] width 34 height 16
click at [423, 33] on input "48" at bounding box center [440, 37] width 34 height 16
click at [423, 33] on input "49" at bounding box center [440, 37] width 34 height 16
click at [423, 33] on input "50" at bounding box center [440, 37] width 34 height 16
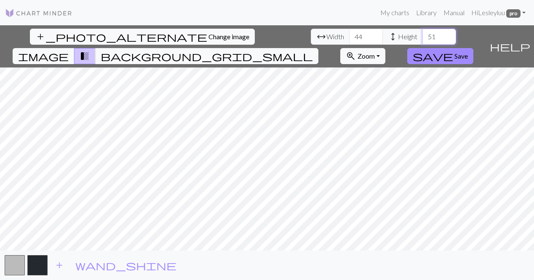
type input "51"
click at [423, 33] on input "51" at bounding box center [440, 37] width 34 height 16
click at [349, 32] on input "45" at bounding box center [366, 37] width 34 height 16
click at [349, 32] on input "46" at bounding box center [366, 37] width 34 height 16
click at [349, 32] on input "47" at bounding box center [366, 37] width 34 height 16
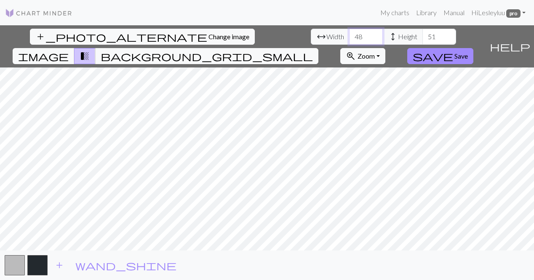
click at [349, 32] on input "48" at bounding box center [366, 37] width 34 height 16
click at [349, 32] on input "49" at bounding box center [366, 37] width 34 height 16
click at [349, 32] on input "50" at bounding box center [366, 37] width 34 height 16
click at [349, 32] on input "51" at bounding box center [366, 37] width 34 height 16
click at [349, 32] on input "52" at bounding box center [366, 37] width 34 height 16
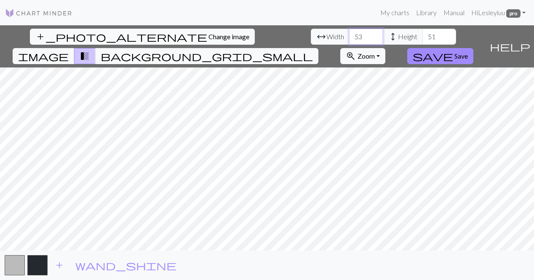
type input "53"
click at [349, 32] on input "53" at bounding box center [366, 37] width 34 height 16
click at [209, 38] on span "Change image" at bounding box center [229, 36] width 41 height 8
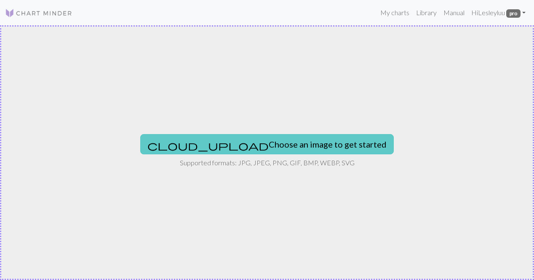
click at [263, 145] on button "cloud_upload Choose an image to get started" at bounding box center [267, 144] width 254 height 20
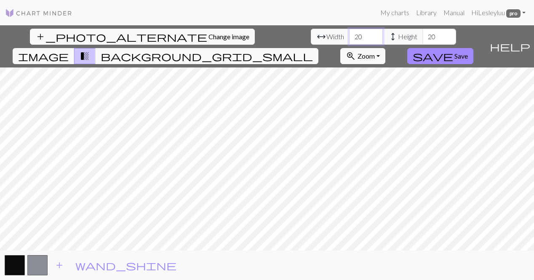
drag, startPoint x: 172, startPoint y: 35, endPoint x: 157, endPoint y: 35, distance: 15.2
click at [349, 35] on input "20" at bounding box center [366, 37] width 34 height 16
type input "100"
drag, startPoint x: 242, startPoint y: 36, endPoint x: 227, endPoint y: 34, distance: 14.8
click at [423, 34] on input "20" at bounding box center [440, 37] width 34 height 16
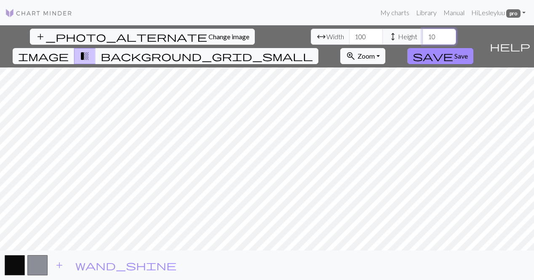
type input "100"
click at [209, 35] on span "Change image" at bounding box center [229, 36] width 41 height 8
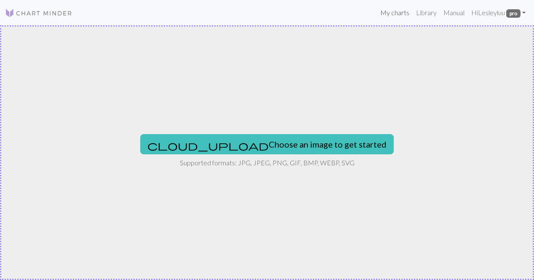
click at [391, 16] on link "My charts" at bounding box center [395, 12] width 36 height 17
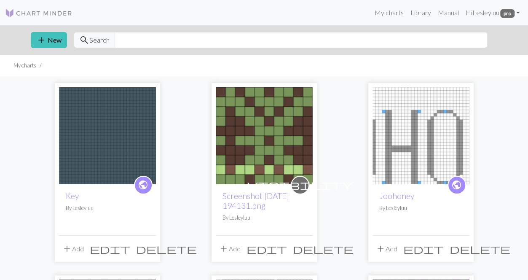
click at [106, 143] on img at bounding box center [107, 135] width 97 height 97
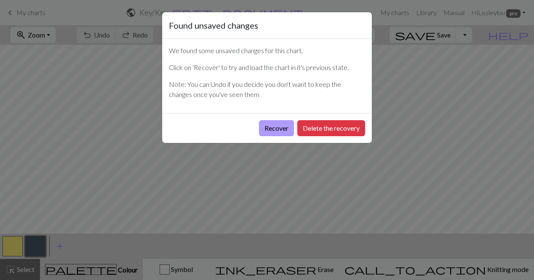
click at [279, 127] on button "Recover" at bounding box center [276, 128] width 35 height 16
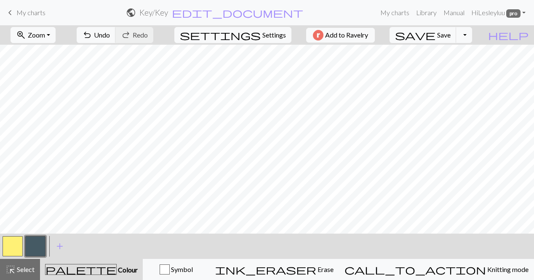
scroll to position [34, 207]
click at [10, 249] on button "button" at bounding box center [13, 246] width 20 height 20
click at [32, 248] on button "button" at bounding box center [35, 246] width 20 height 20
click at [13, 241] on button "button" at bounding box center [13, 246] width 20 height 20
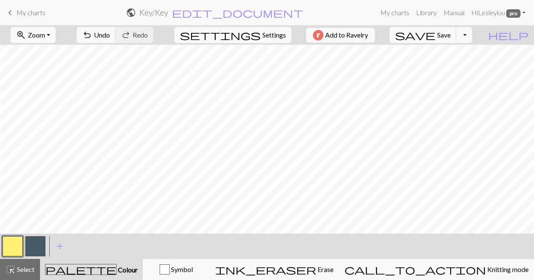
scroll to position [0, 297]
click at [31, 247] on button "button" at bounding box center [35, 246] width 20 height 20
click at [12, 248] on button "button" at bounding box center [13, 246] width 20 height 20
click at [39, 243] on button "button" at bounding box center [35, 246] width 20 height 20
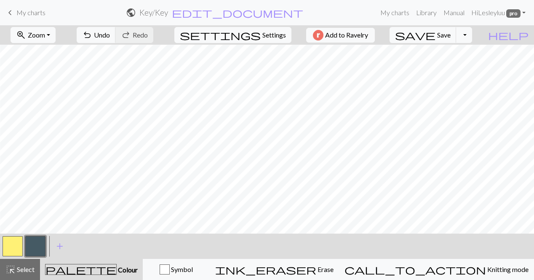
scroll to position [25, 545]
click at [53, 39] on button "zoom_in Zoom Zoom" at bounding box center [33, 35] width 45 height 16
click at [42, 100] on button "50%" at bounding box center [44, 100] width 67 height 13
click at [14, 244] on button "button" at bounding box center [13, 246] width 20 height 20
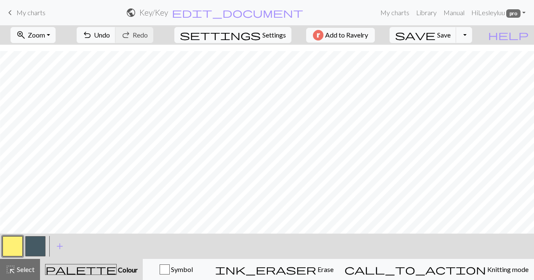
click at [32, 239] on button "button" at bounding box center [35, 246] width 20 height 20
click at [13, 246] on button "button" at bounding box center [13, 246] width 20 height 20
click at [33, 249] on button "button" at bounding box center [35, 246] width 20 height 20
click at [10, 249] on button "button" at bounding box center [13, 246] width 20 height 20
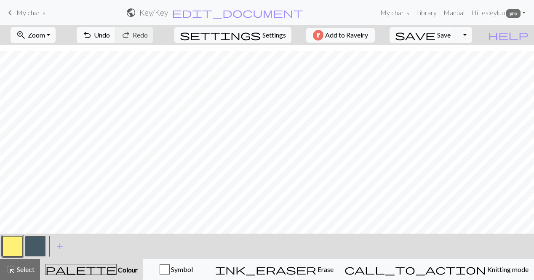
click at [35, 244] on button "button" at bounding box center [35, 246] width 20 height 20
click at [10, 249] on button "button" at bounding box center [13, 246] width 20 height 20
click at [28, 243] on button "button" at bounding box center [35, 246] width 20 height 20
click at [23, 269] on span "Select" at bounding box center [25, 269] width 19 height 8
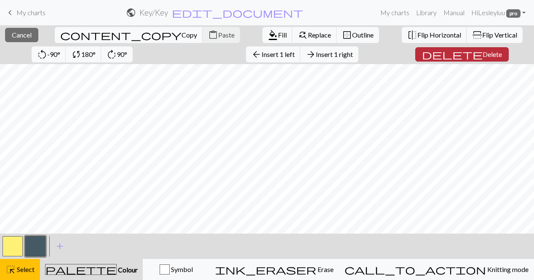
click at [483, 53] on span "Delete" at bounding box center [492, 54] width 19 height 8
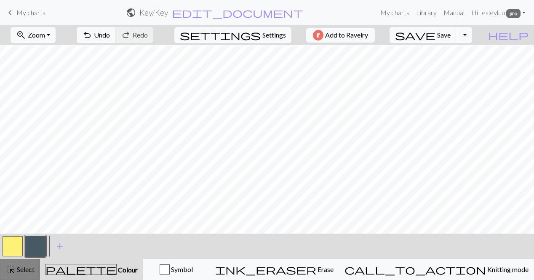
click at [27, 270] on span "Select" at bounding box center [25, 269] width 19 height 8
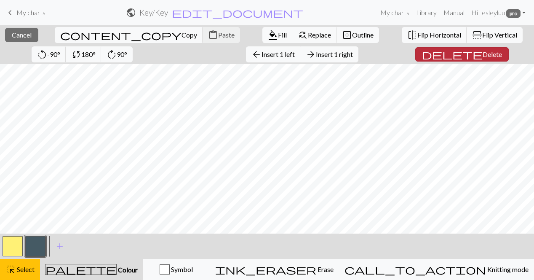
click at [422, 54] on span "delete" at bounding box center [452, 54] width 61 height 12
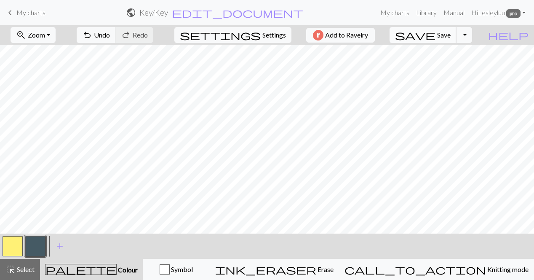
click at [436, 35] on span "save" at bounding box center [415, 35] width 40 height 12
click at [28, 251] on button "button" at bounding box center [35, 246] width 20 height 20
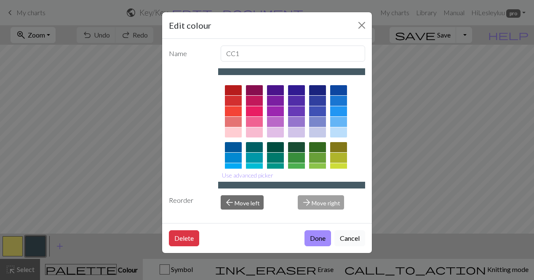
click at [354, 235] on button "Cancel" at bounding box center [349, 238] width 31 height 16
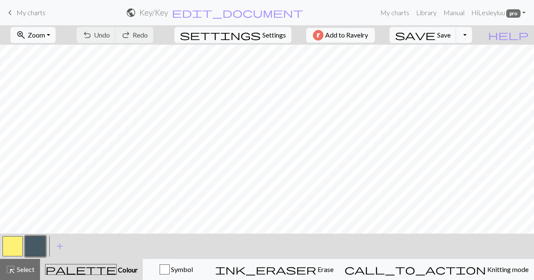
click at [35, 241] on button "button" at bounding box center [35, 246] width 20 height 20
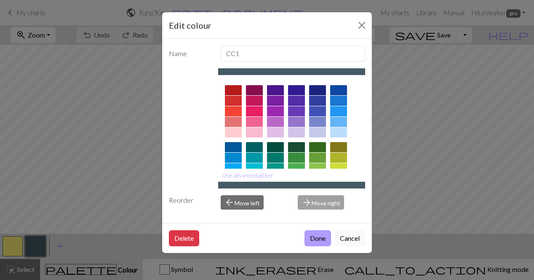
click at [321, 236] on button "Done" at bounding box center [318, 238] width 27 height 16
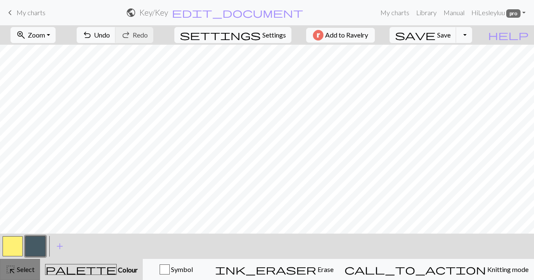
click at [14, 270] on span "highlight_alt" at bounding box center [10, 269] width 10 height 12
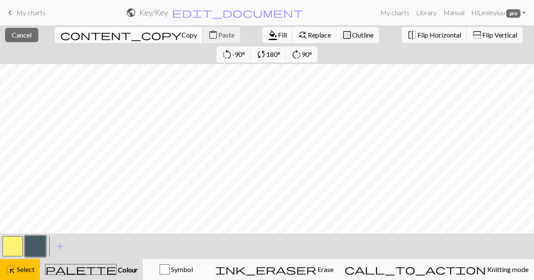
click at [60, 33] on span "content_copy" at bounding box center [120, 35] width 121 height 12
click at [218, 35] on span "Paste" at bounding box center [226, 35] width 16 height 8
click at [417, 37] on span "Flip Horizontal" at bounding box center [439, 35] width 44 height 8
click at [170, 238] on div "< > add Add a colour" at bounding box center [267, 245] width 534 height 25
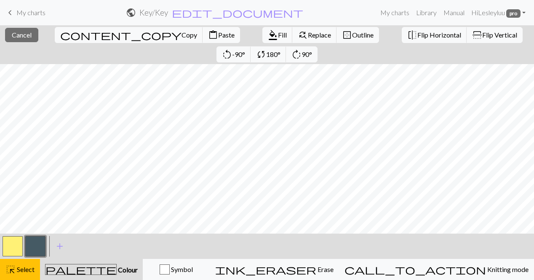
click at [145, 248] on div "< > add Add a colour" at bounding box center [267, 245] width 534 height 25
click at [218, 34] on span "Paste" at bounding box center [226, 35] width 16 height 8
click at [417, 37] on span "Flip Horizontal" at bounding box center [439, 35] width 44 height 8
click at [268, 37] on span "format_color_fill" at bounding box center [273, 35] width 10 height 12
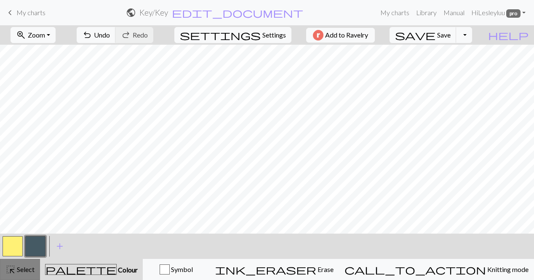
click at [21, 267] on span "Select" at bounding box center [25, 269] width 19 height 8
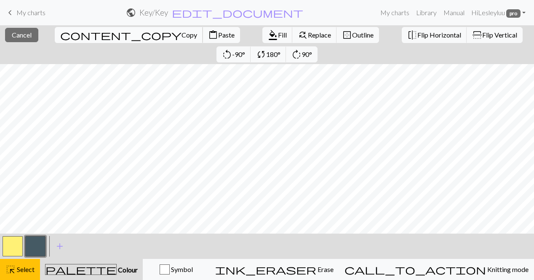
click at [62, 33] on span "content_copy" at bounding box center [120, 35] width 121 height 12
click at [218, 34] on span "Paste" at bounding box center [226, 35] width 16 height 8
click at [80, 247] on div "< > add Add a colour" at bounding box center [267, 245] width 534 height 25
click at [417, 37] on span "Flip Horizontal" at bounding box center [439, 35] width 44 height 8
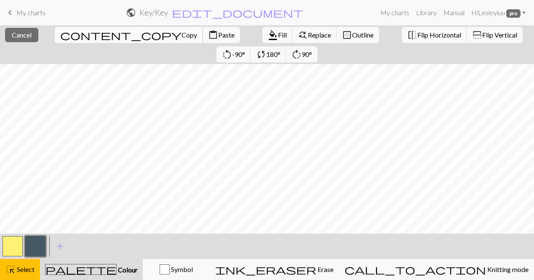
click at [182, 37] on span "Copy" at bounding box center [190, 35] width 16 height 8
click at [218, 31] on span "Paste" at bounding box center [226, 35] width 16 height 8
click at [417, 32] on span "Flip Horizontal" at bounding box center [439, 35] width 44 height 8
click at [343, 246] on div "< > add Add a colour" at bounding box center [267, 245] width 534 height 25
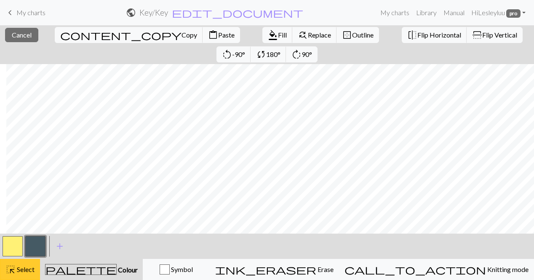
click at [13, 267] on span "highlight_alt" at bounding box center [10, 269] width 10 height 12
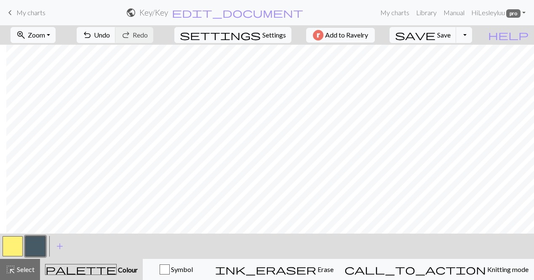
click at [14, 249] on button "button" at bounding box center [13, 246] width 20 height 20
click at [21, 268] on span "Select" at bounding box center [25, 269] width 19 height 8
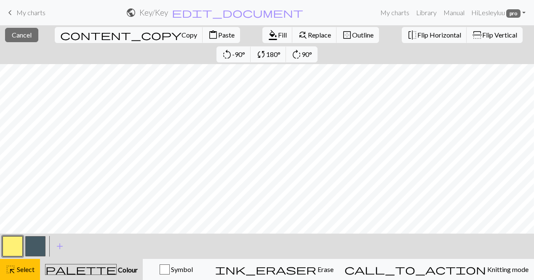
scroll to position [0, 206]
click at [182, 35] on span "Copy" at bounding box center [190, 35] width 16 height 8
click at [218, 32] on span "Paste" at bounding box center [226, 35] width 16 height 8
drag, startPoint x: 105, startPoint y: 41, endPoint x: 138, endPoint y: 241, distance: 203.2
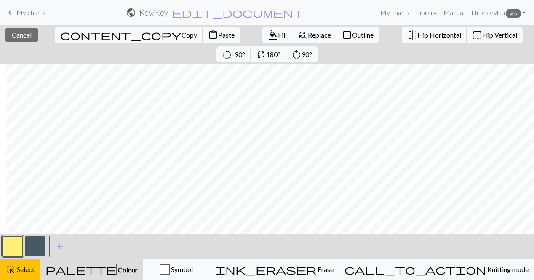
click at [138, 241] on div "< > add Add a colour" at bounding box center [267, 245] width 534 height 25
click at [73, 250] on div "< > add Add a colour" at bounding box center [267, 245] width 534 height 25
click at [29, 270] on span "Select" at bounding box center [25, 269] width 19 height 8
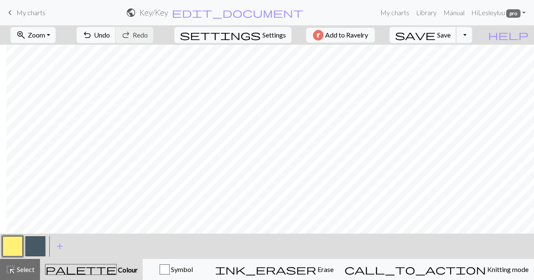
click at [451, 35] on span "Save" at bounding box center [443, 35] width 13 height 8
click at [22, 268] on span "Select" at bounding box center [25, 269] width 19 height 8
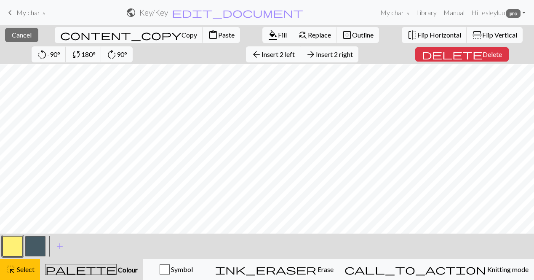
scroll to position [0, 60]
click at [422, 54] on span "delete" at bounding box center [452, 54] width 61 height 12
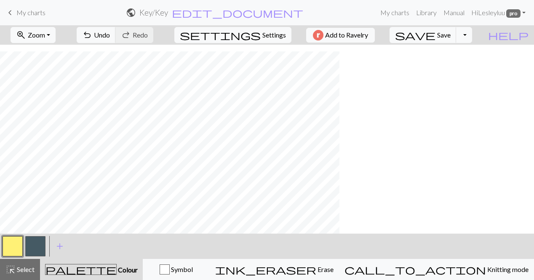
scroll to position [7, 0]
click at [45, 37] on span "Zoom" at bounding box center [36, 35] width 17 height 8
click at [451, 34] on span "Save" at bounding box center [443, 35] width 13 height 8
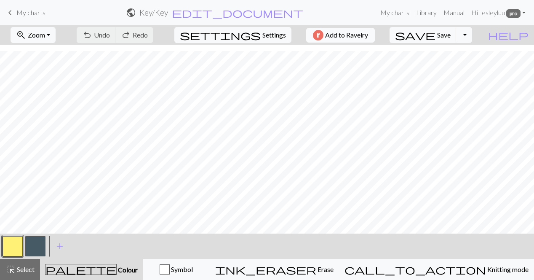
click at [368, 34] on span "Add to Ravelry" at bounding box center [346, 35] width 43 height 11
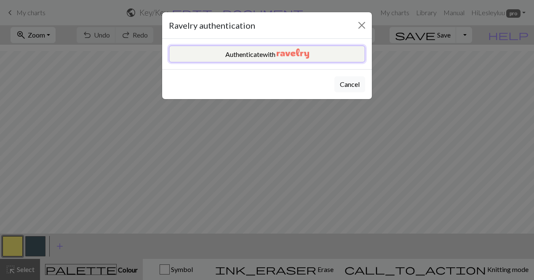
click at [268, 53] on button "Authenticate with" at bounding box center [267, 53] width 196 height 17
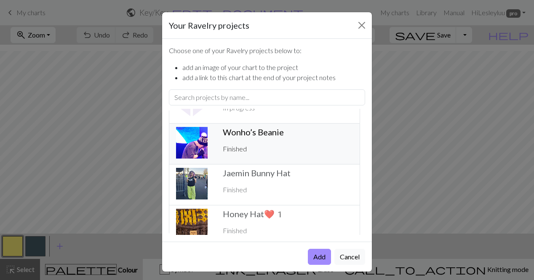
scroll to position [0, 0]
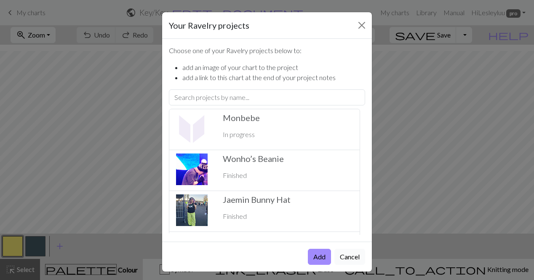
click at [345, 253] on button "Cancel" at bounding box center [349, 257] width 31 height 16
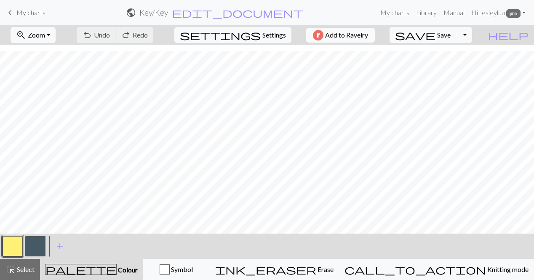
click at [368, 38] on span "Add to Ravelry" at bounding box center [346, 35] width 43 height 11
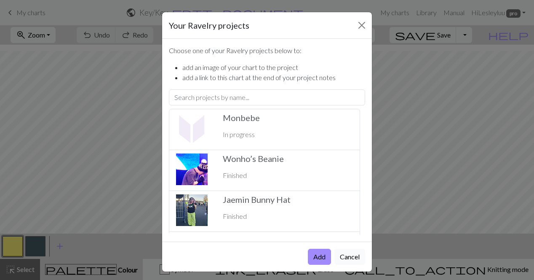
click at [351, 254] on button "Cancel" at bounding box center [349, 257] width 31 height 16
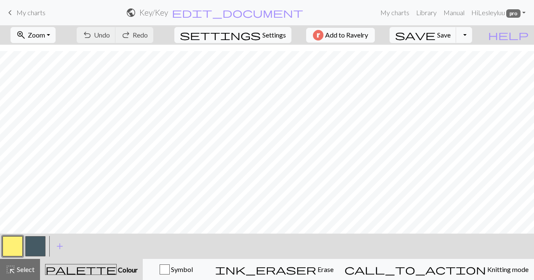
click at [348, 36] on span "Add to Ravelry" at bounding box center [346, 35] width 43 height 11
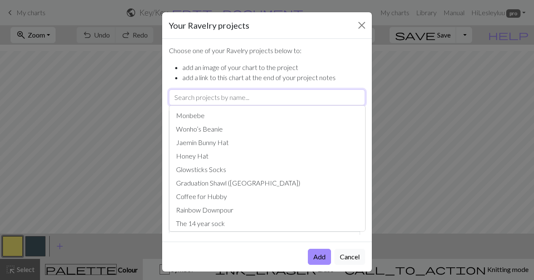
click at [211, 96] on input "text" at bounding box center [267, 97] width 196 height 16
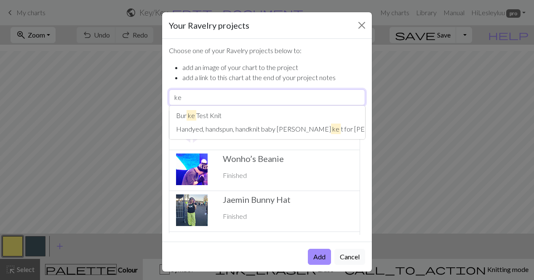
type input "k"
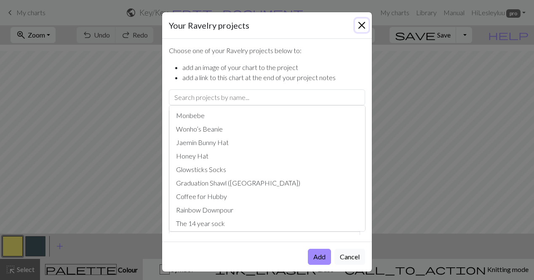
click at [356, 29] on button "Close" at bounding box center [361, 25] width 13 height 13
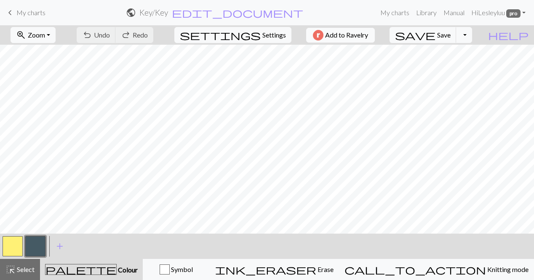
click at [362, 37] on span "Add to Ravelry" at bounding box center [346, 35] width 43 height 11
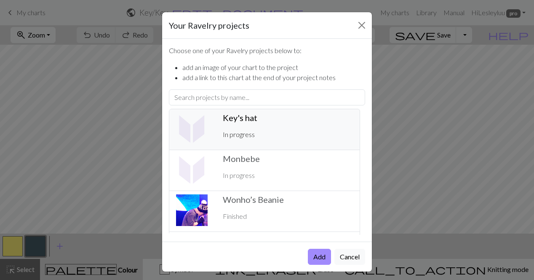
click at [257, 120] on h5 "Key's hat ️" at bounding box center [288, 117] width 130 height 10
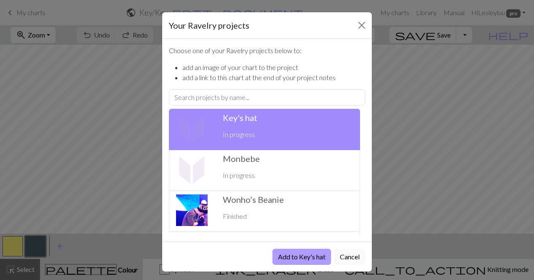
click at [291, 257] on button "Add to Key's hat" at bounding box center [302, 257] width 59 height 16
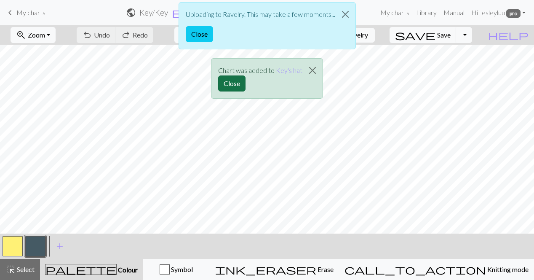
click at [244, 80] on button "Close" at bounding box center [231, 83] width 27 height 16
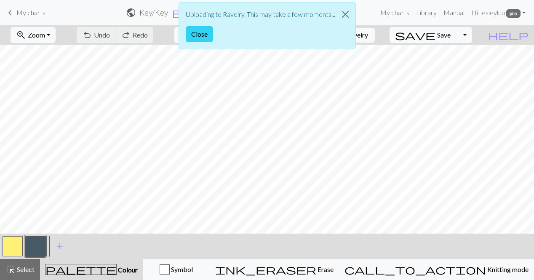
click at [203, 35] on button "Close" at bounding box center [199, 34] width 27 height 16
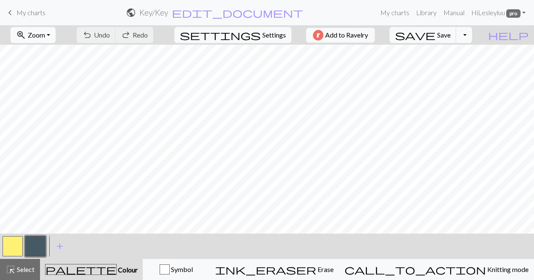
click at [56, 37] on button "zoom_in Zoom Zoom" at bounding box center [33, 35] width 45 height 16
click at [49, 103] on button "50%" at bounding box center [44, 100] width 67 height 13
